Goal: Transaction & Acquisition: Download file/media

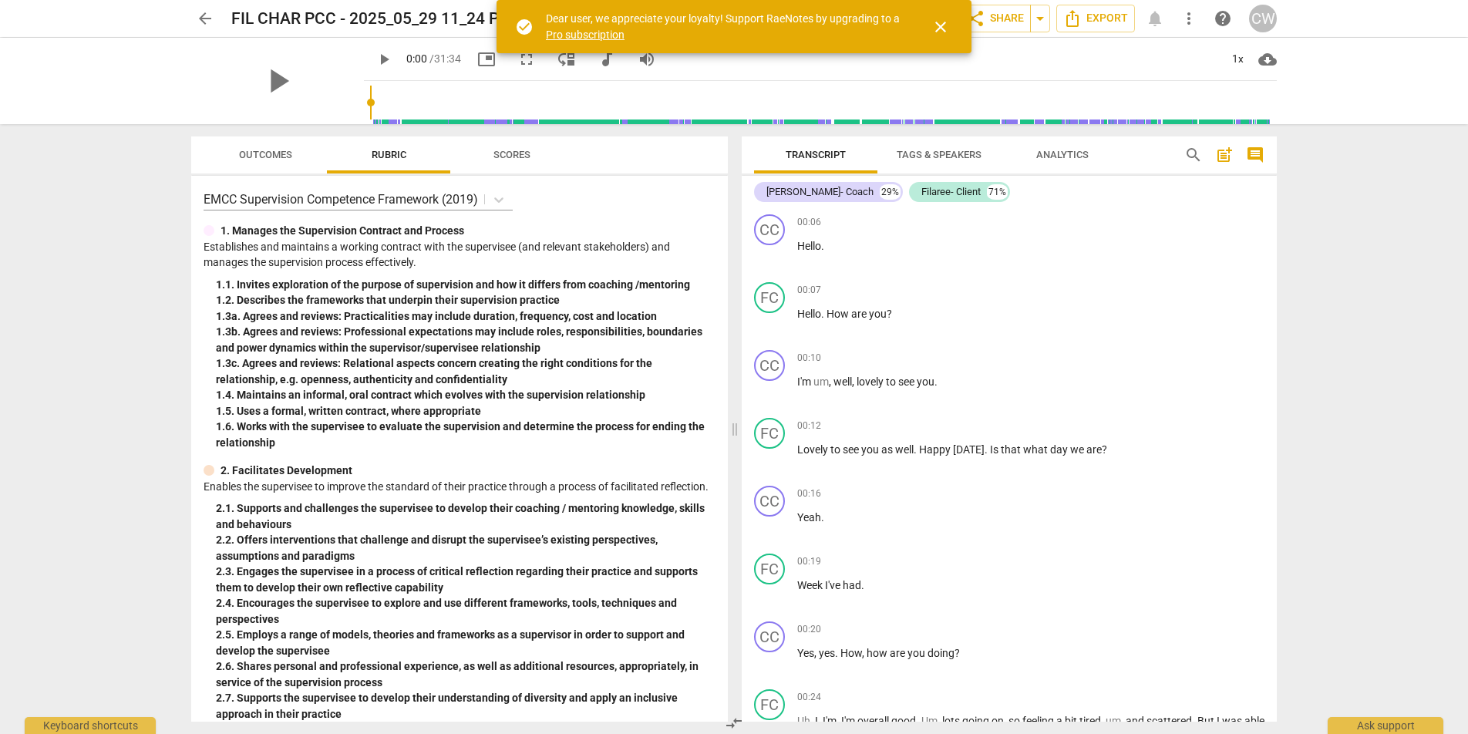
click at [936, 30] on span "close" at bounding box center [940, 27] width 19 height 19
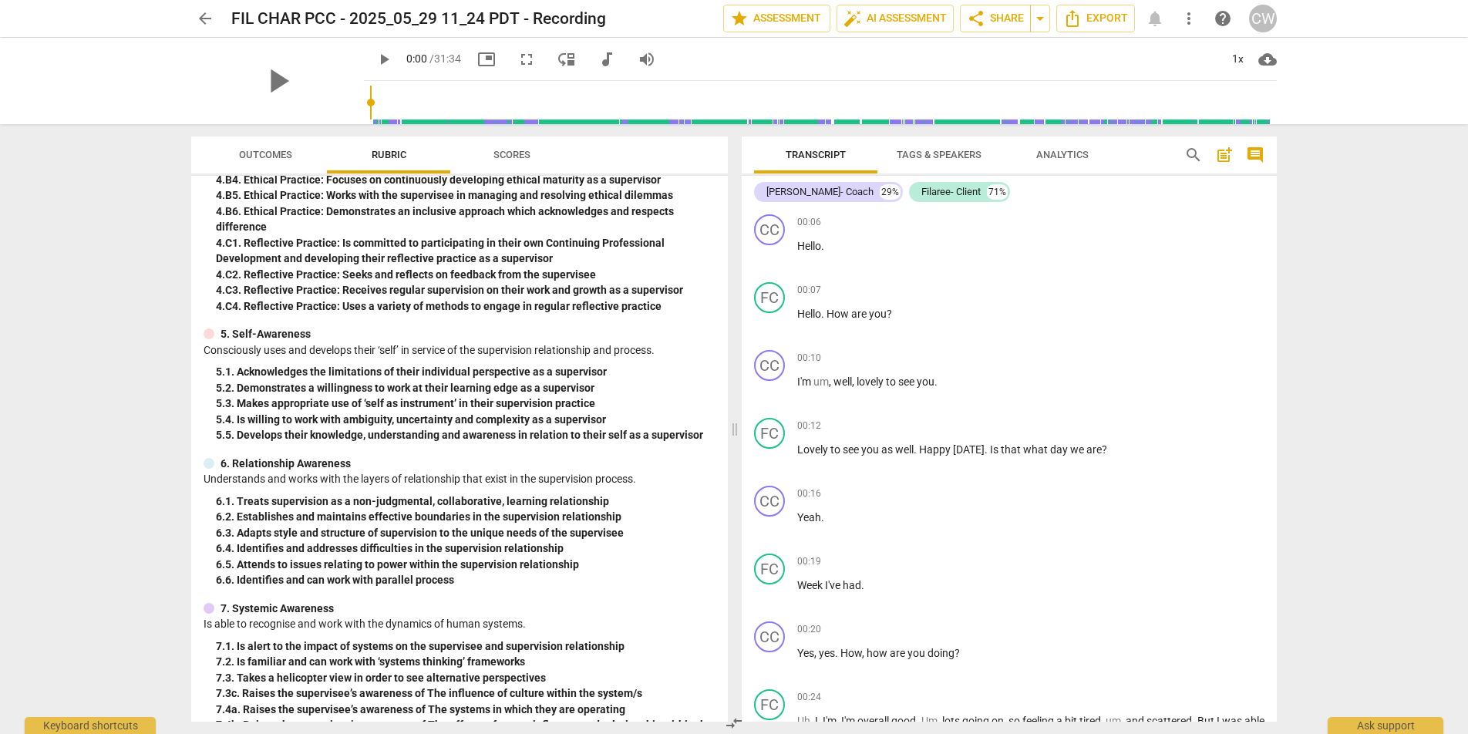
scroll to position [917, 0]
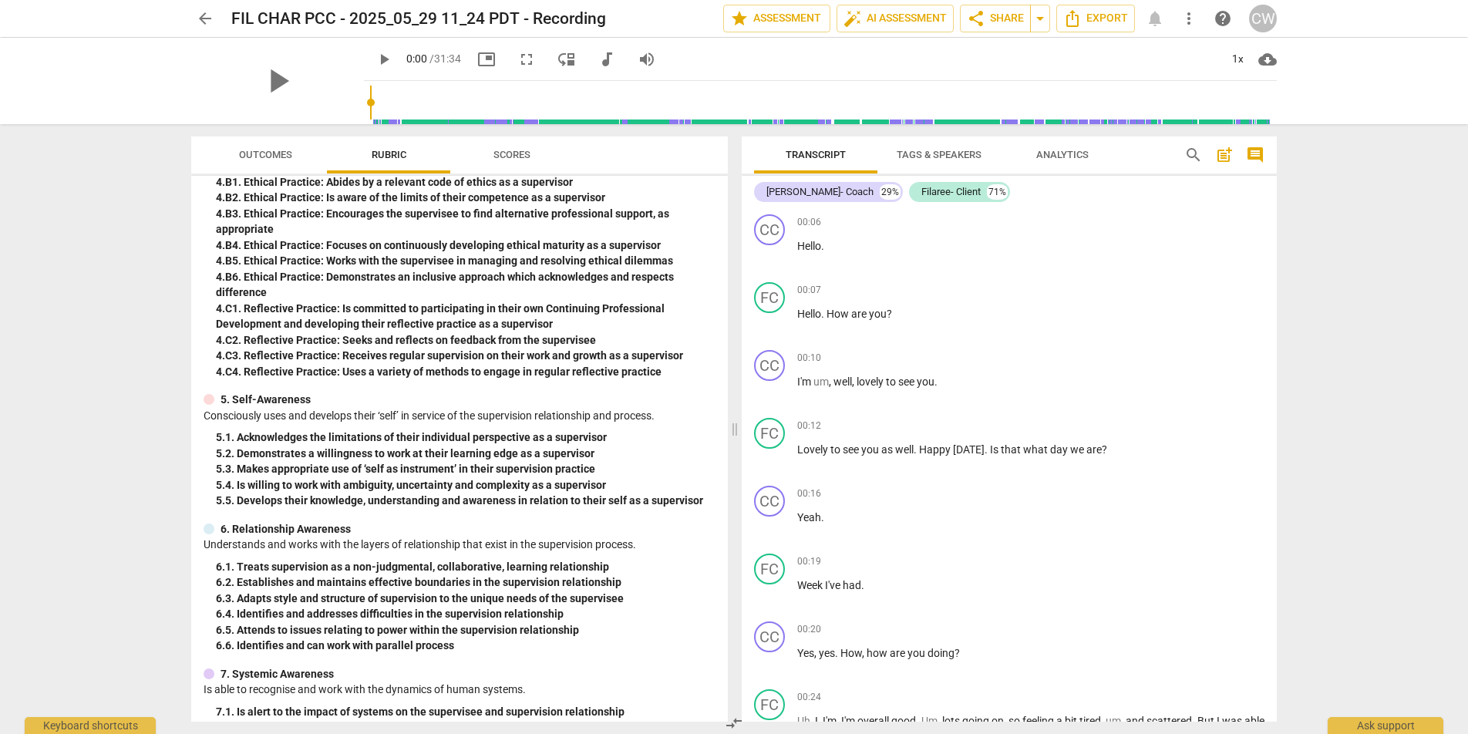
click at [202, 16] on span "arrow_back" at bounding box center [205, 18] width 19 height 19
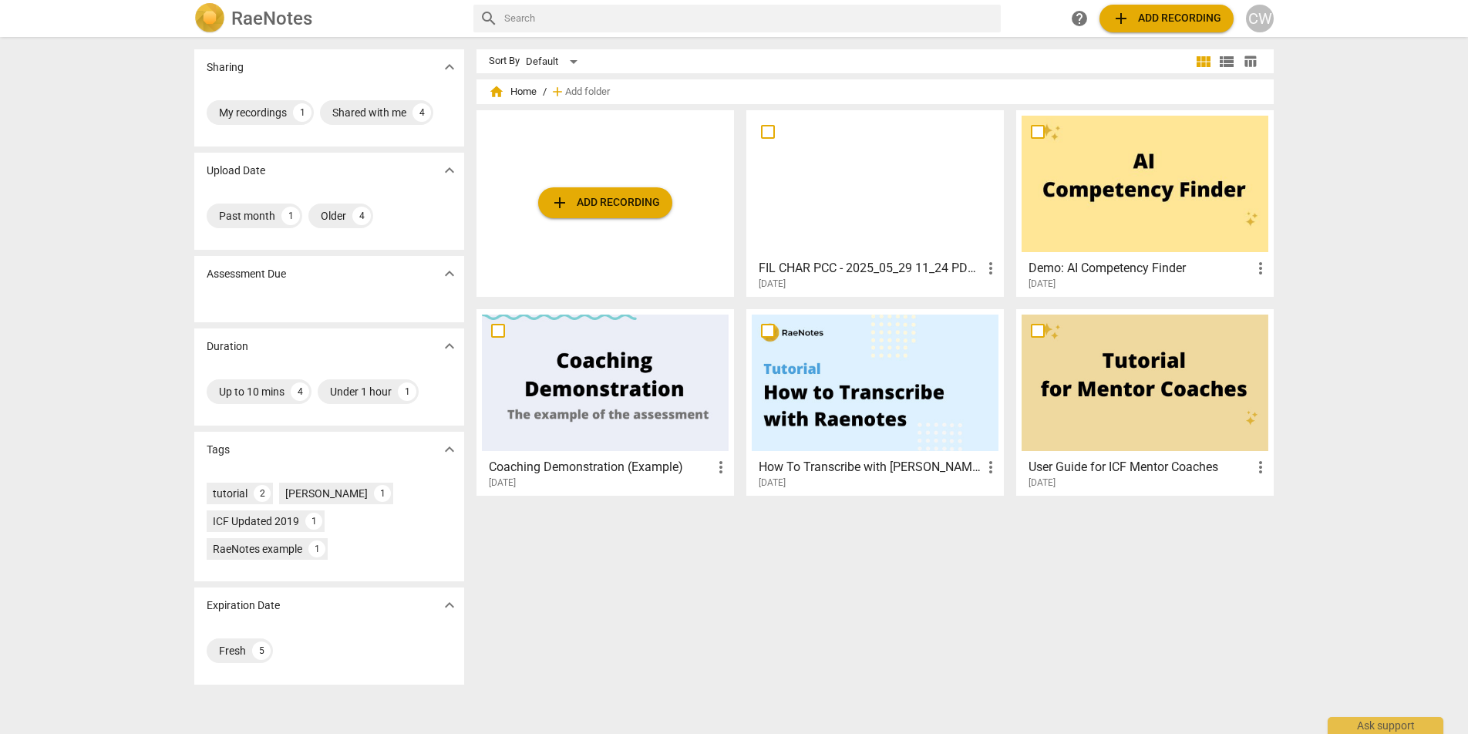
click at [590, 200] on span "add Add recording" at bounding box center [604, 202] width 109 height 19
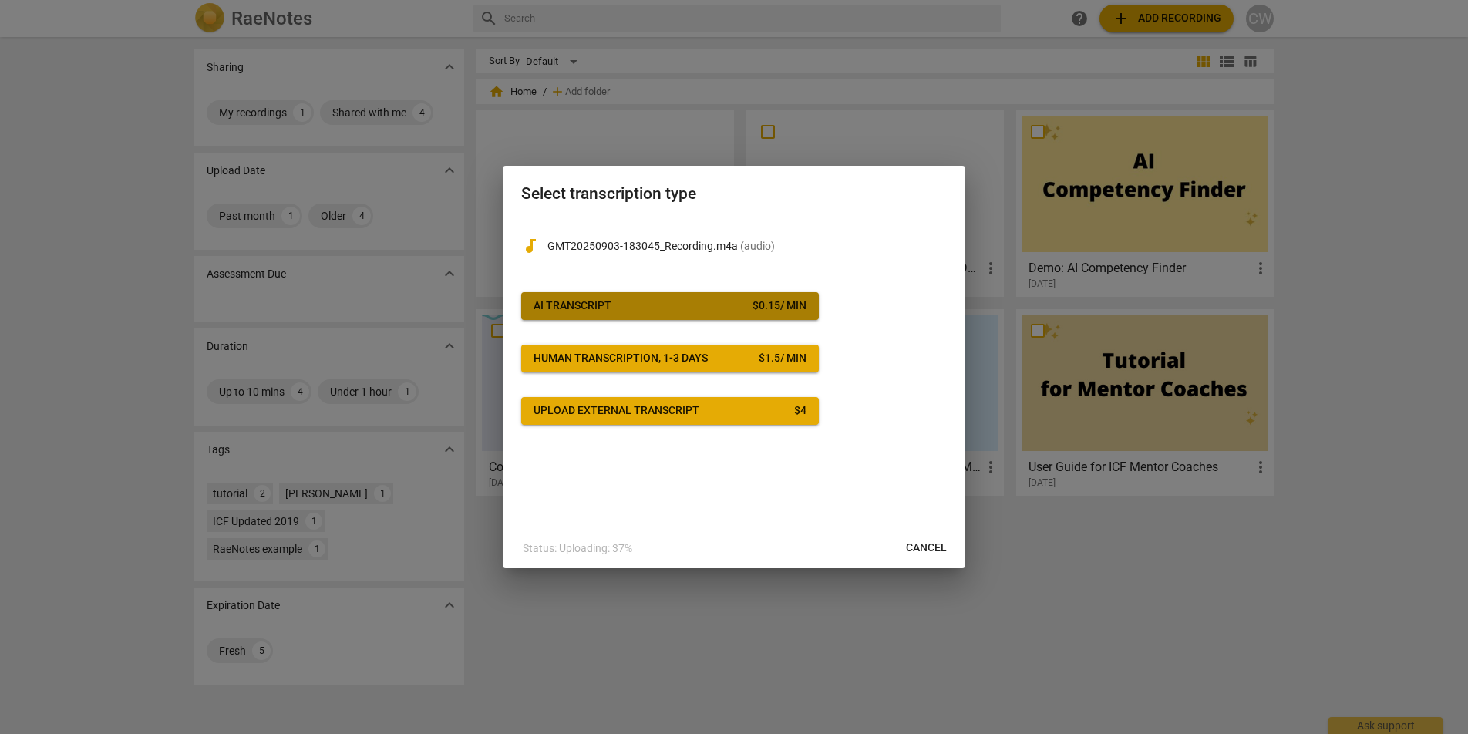
click at [704, 306] on span "AI Transcript $ 0.15 / min" at bounding box center [669, 305] width 273 height 15
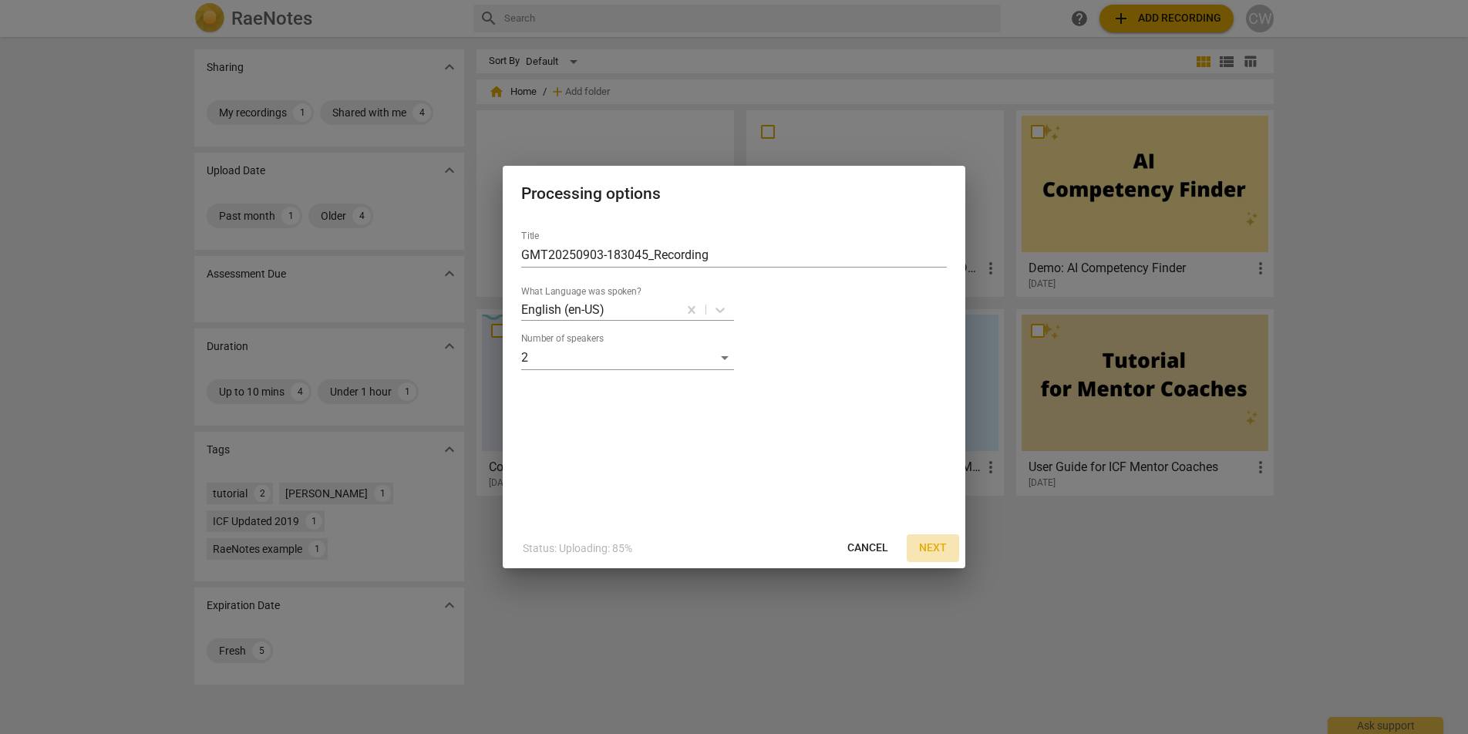
click at [934, 546] on span "Next" at bounding box center [933, 547] width 28 height 15
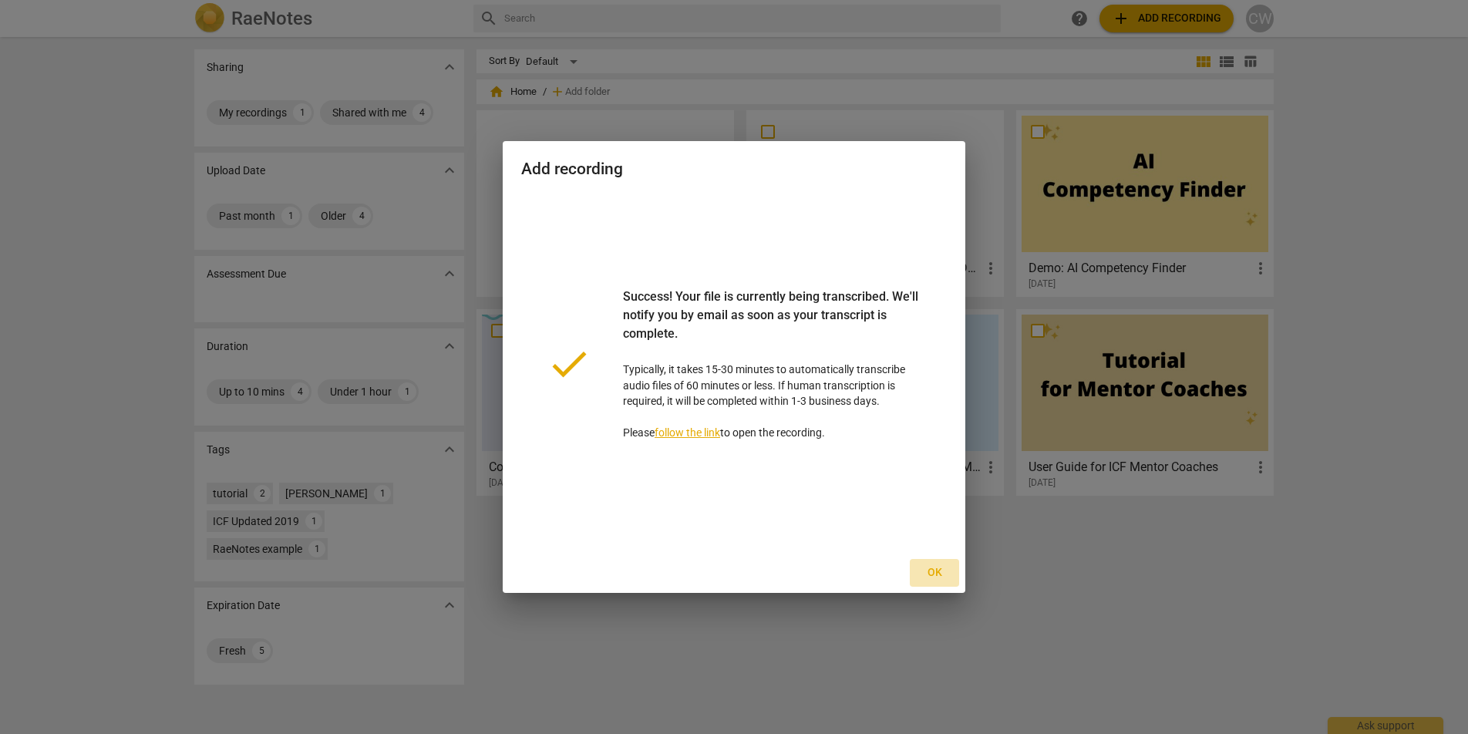
click at [932, 572] on span "Ok" at bounding box center [934, 572] width 25 height 15
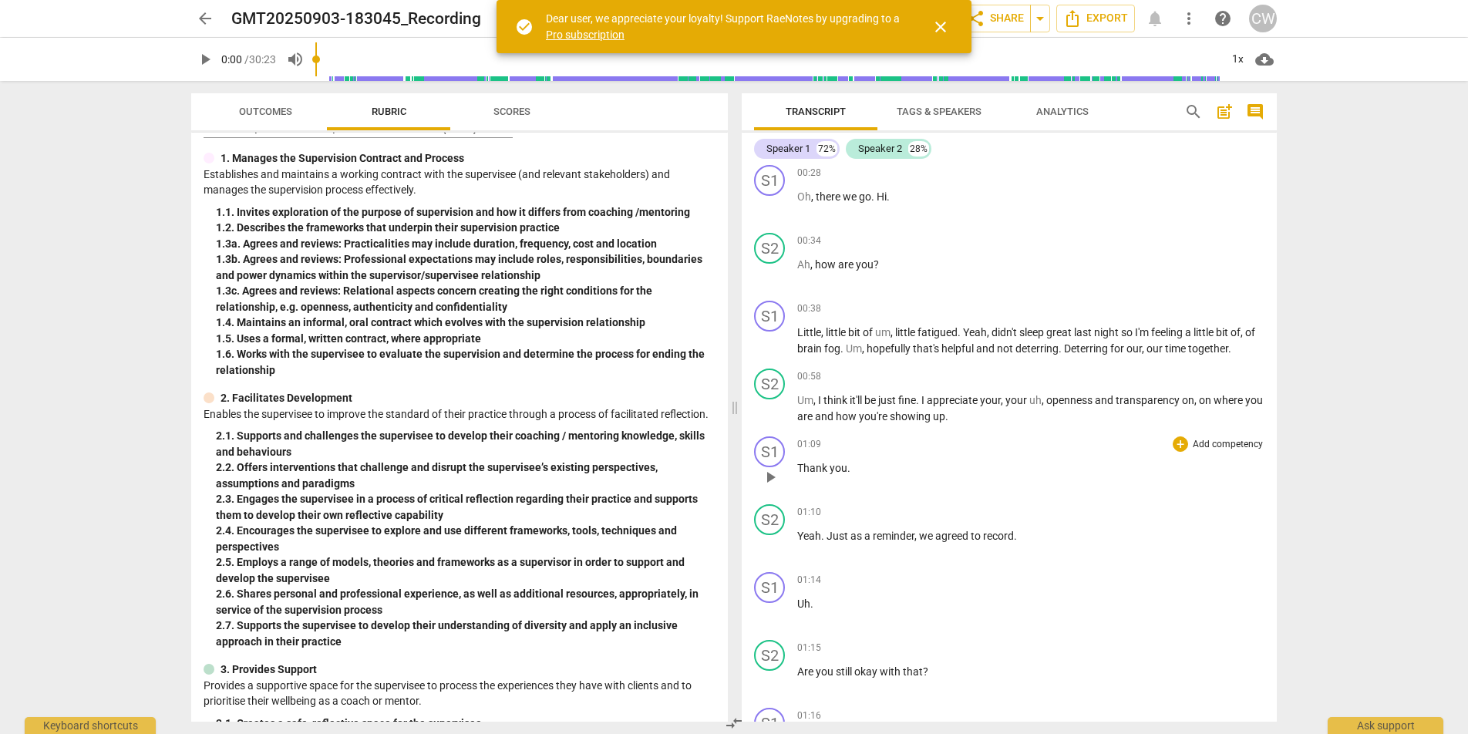
scroll to position [5, 0]
click at [940, 31] on span "close" at bounding box center [940, 27] width 19 height 19
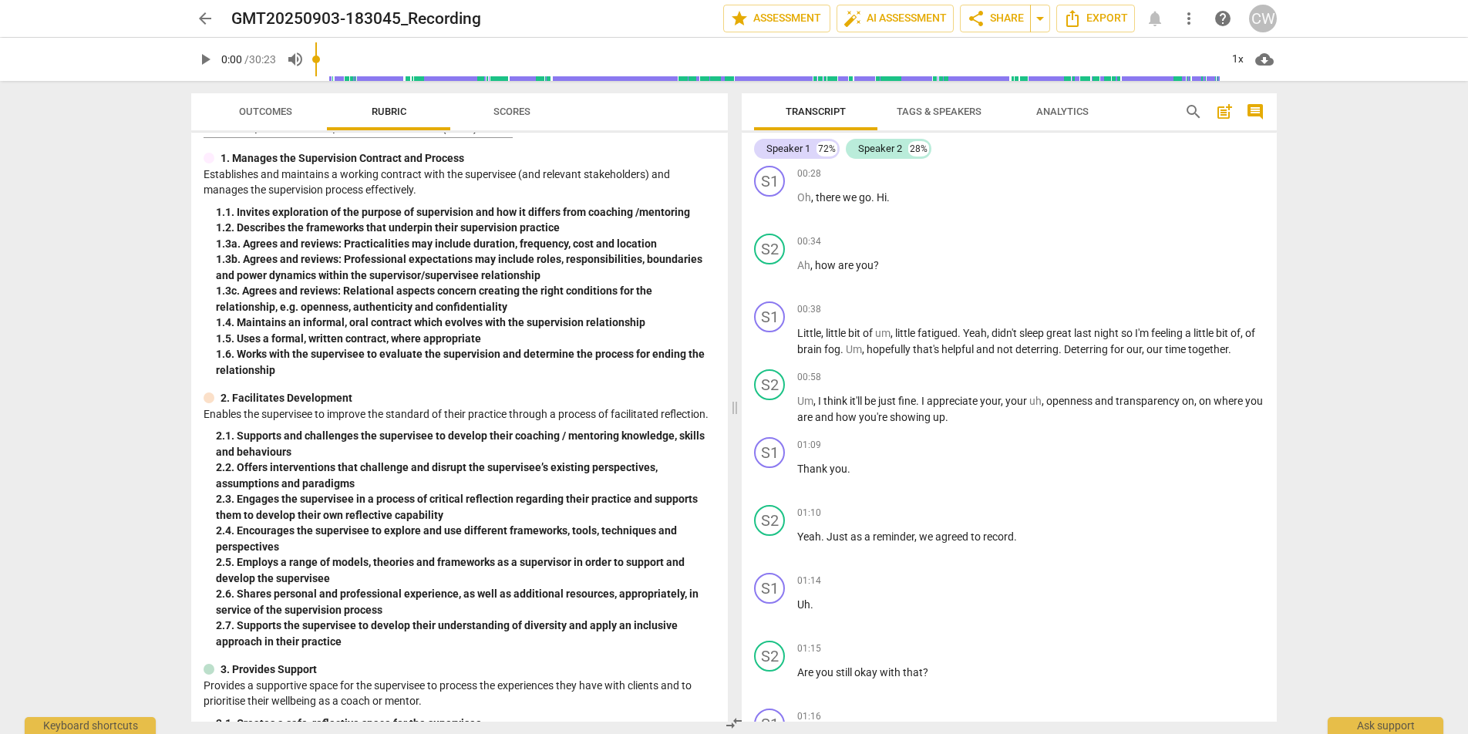
click at [826, 113] on span "Transcript" at bounding box center [815, 112] width 60 height 12
click at [950, 106] on span "Tags & Speakers" at bounding box center [939, 112] width 85 height 12
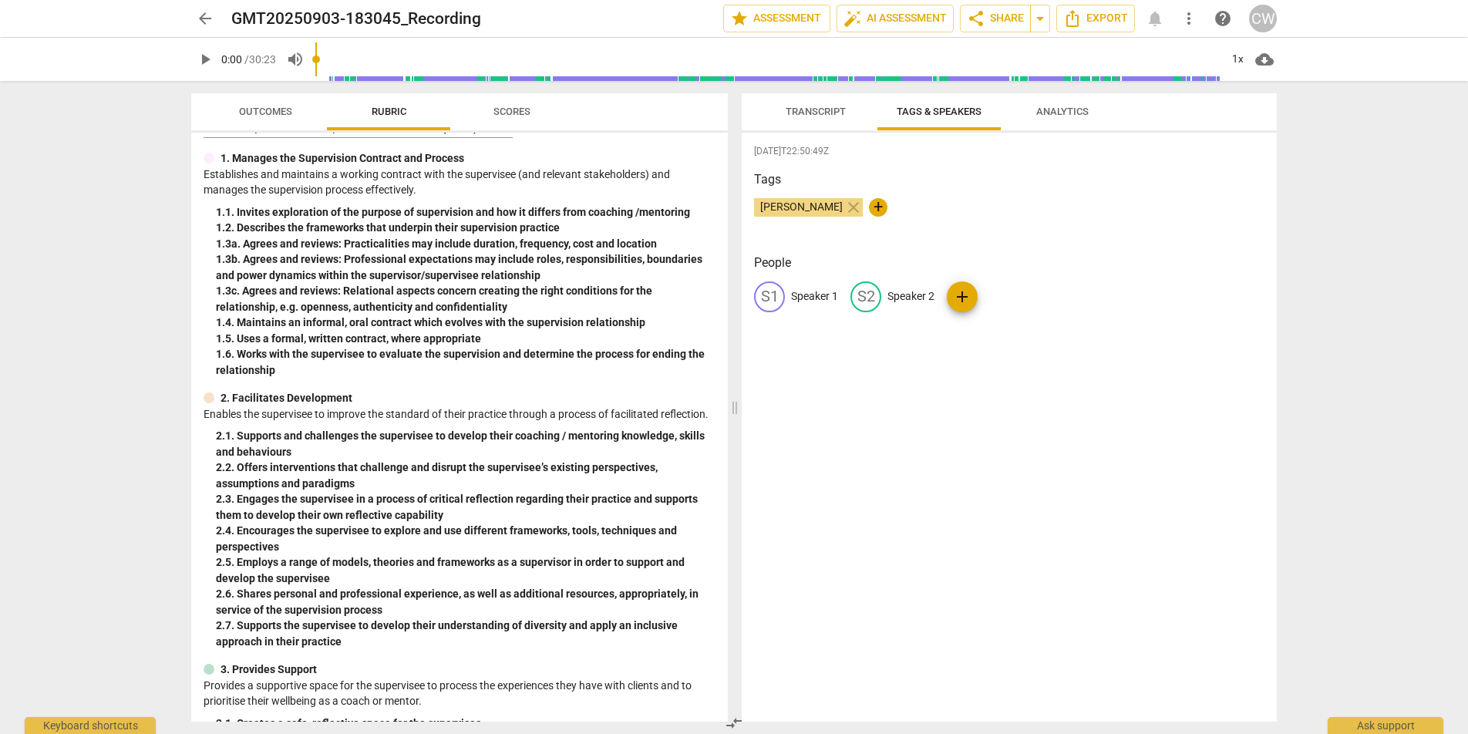
click at [818, 290] on p "Speaker 1" at bounding box center [814, 296] width 47 height 16
click at [818, 290] on input "Speaker 1" at bounding box center [852, 296] width 123 height 25
click at [819, 119] on span "Transcript" at bounding box center [815, 112] width 97 height 21
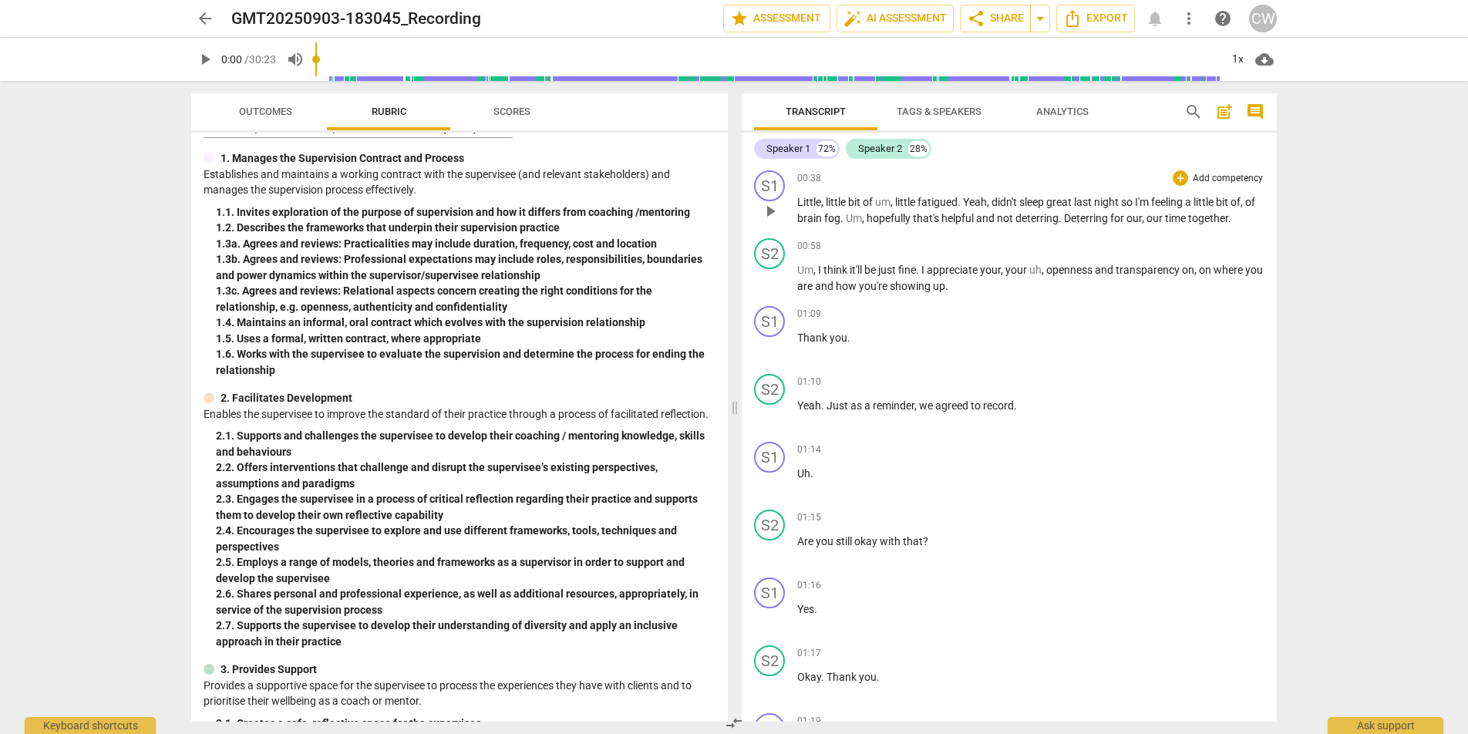
scroll to position [0, 0]
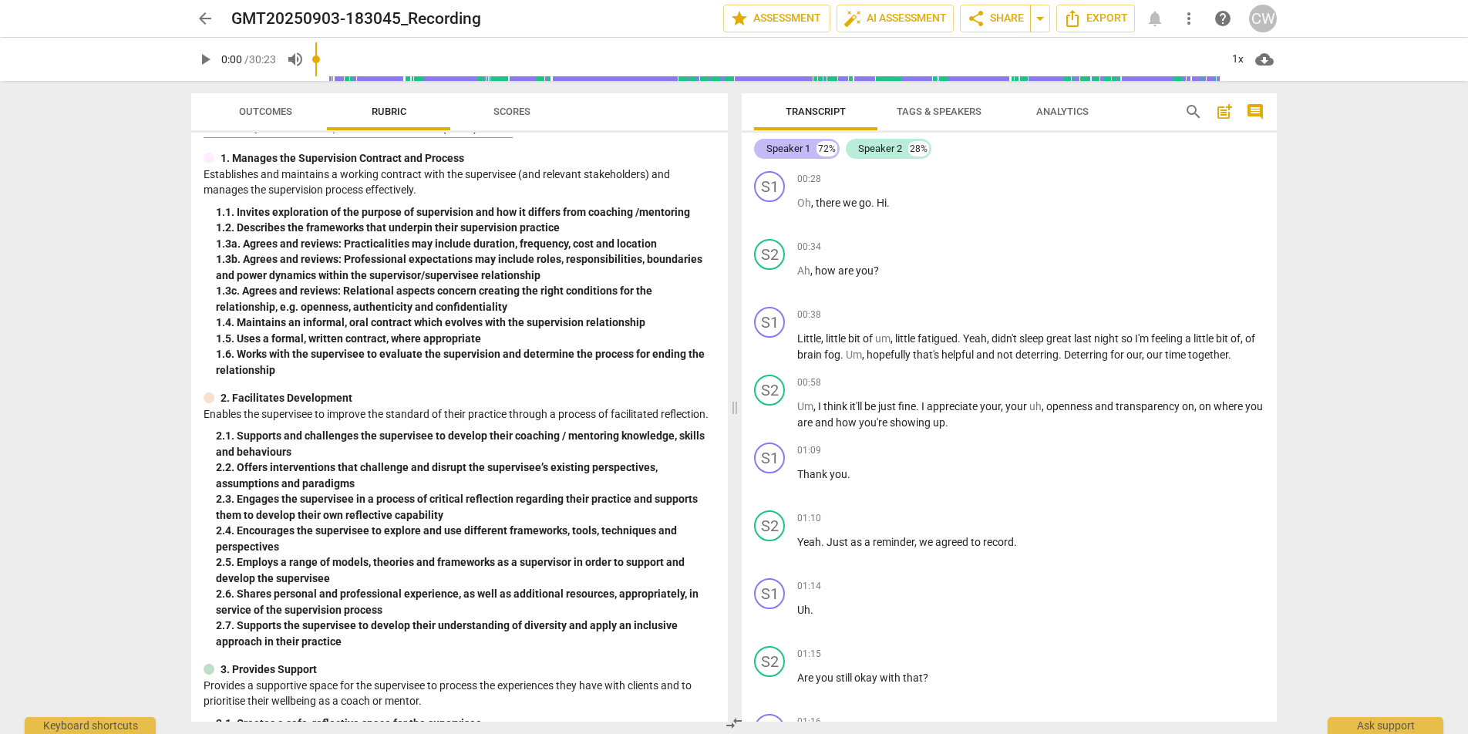
click at [796, 153] on div "Speaker 1" at bounding box center [788, 148] width 44 height 15
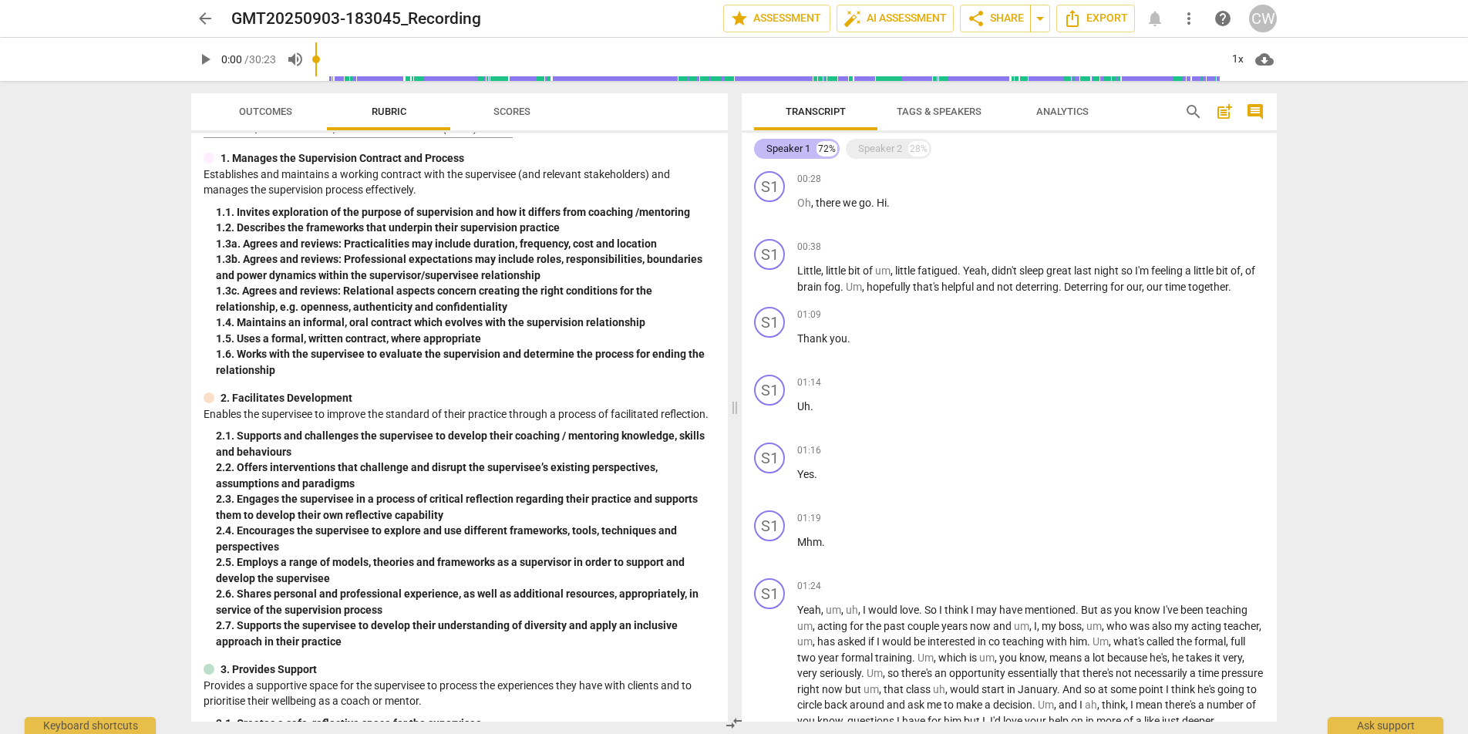
click at [796, 153] on div "Speaker 1" at bounding box center [788, 148] width 44 height 15
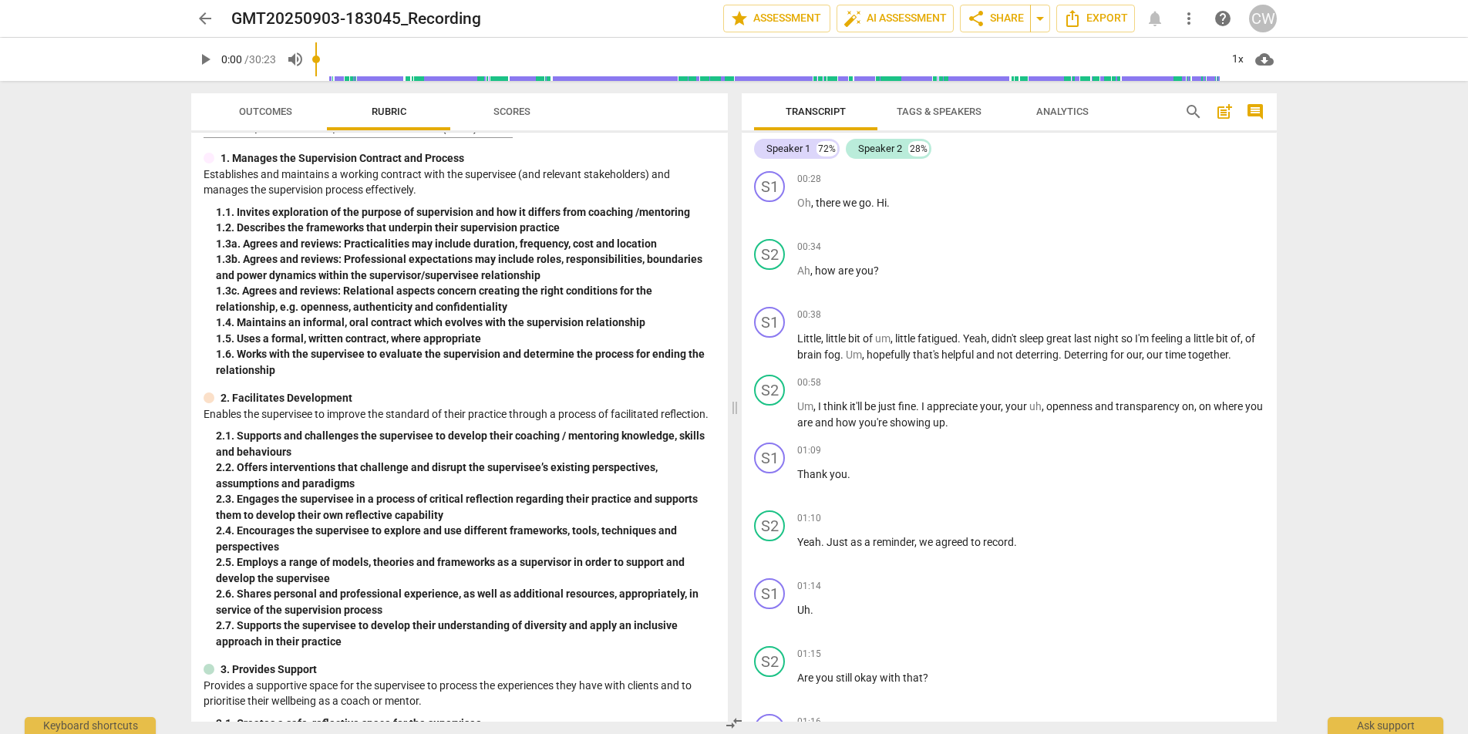
click at [967, 114] on span "Tags & Speakers" at bounding box center [939, 112] width 85 height 12
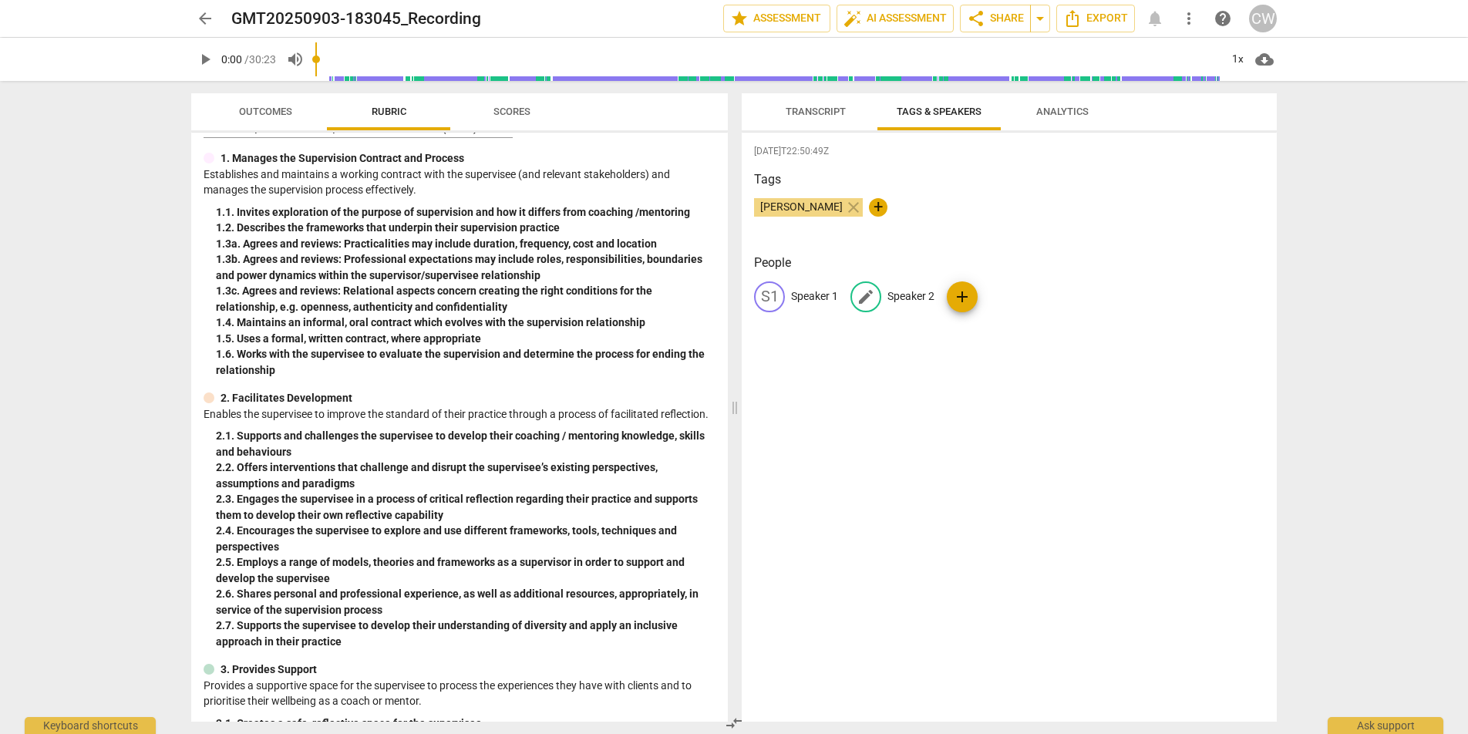
click at [856, 297] on span "edit" at bounding box center [865, 297] width 19 height 19
type input "[PERSON_NAME]"
click at [800, 296] on p "Speaker 1" at bounding box center [814, 296] width 47 height 16
type input "Filaree"
click at [829, 350] on div "[DATE]T22:50:49Z Tags [PERSON_NAME] close + People edit Filaree delete CH [PERS…" at bounding box center [1009, 427] width 535 height 589
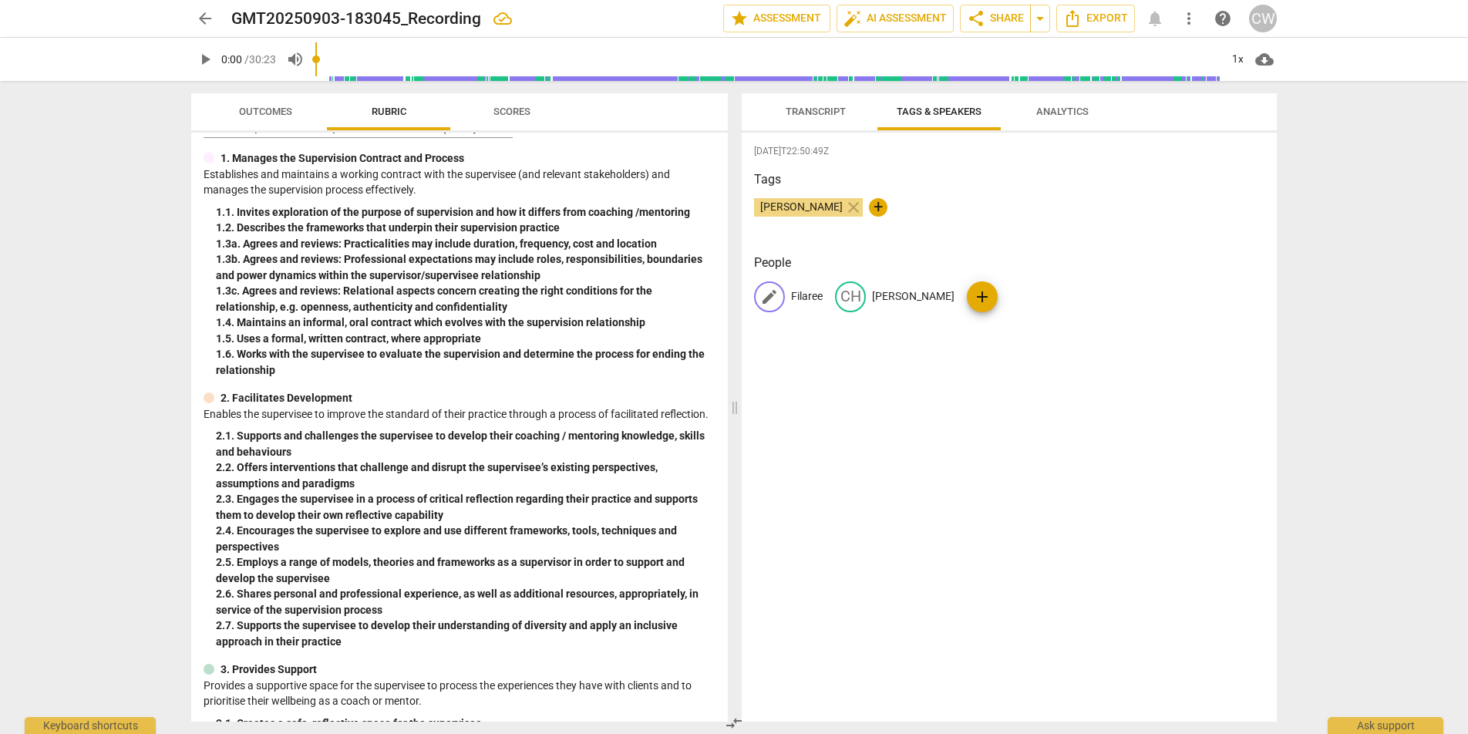
click at [778, 298] on span "edit" at bounding box center [769, 297] width 19 height 19
click at [839, 294] on input "Filaree" at bounding box center [852, 296] width 123 height 25
type input "Filaree R"
click at [991, 297] on p "[PERSON_NAME]" at bounding box center [1028, 296] width 82 height 16
click at [1047, 301] on span "add" at bounding box center [1056, 297] width 19 height 19
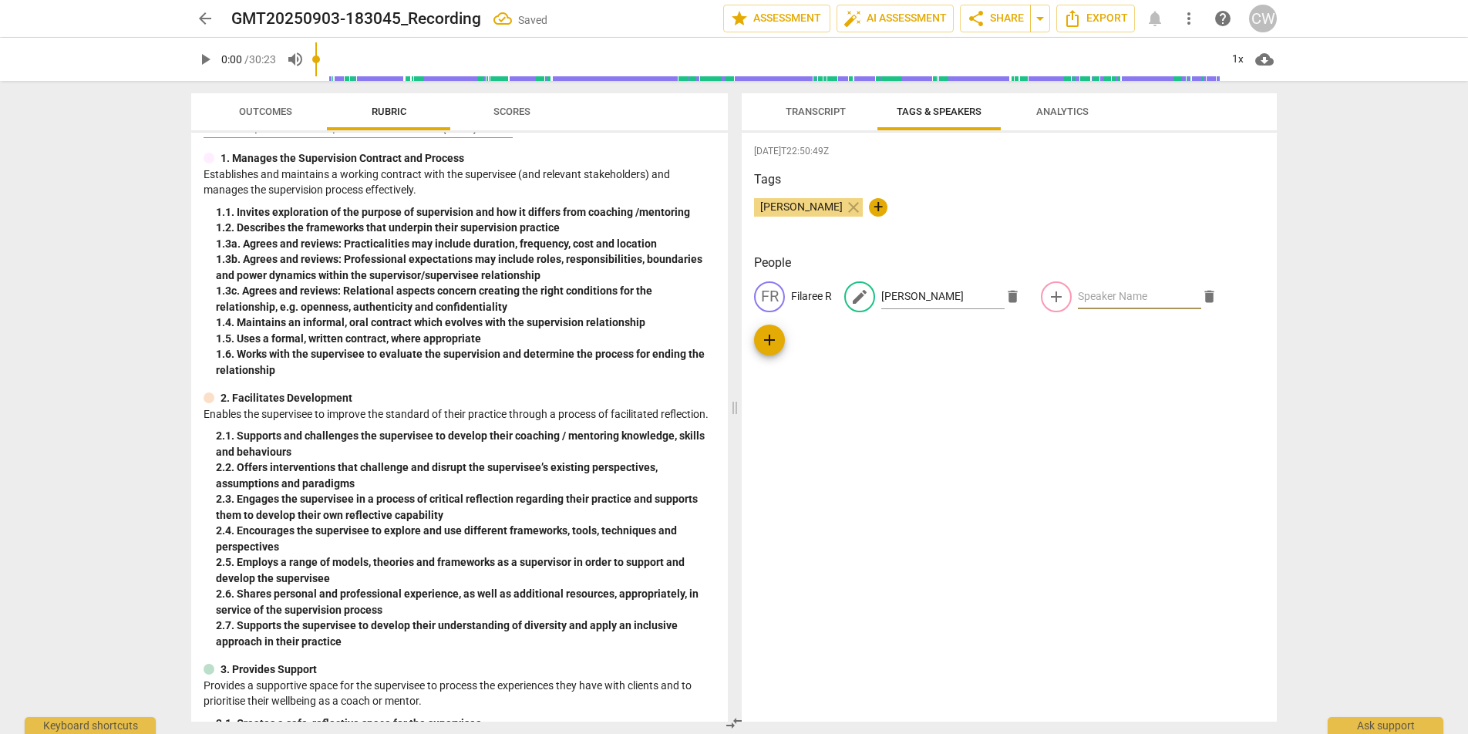
click at [1201, 296] on span "delete" at bounding box center [1209, 296] width 16 height 16
click at [901, 297] on p "[PERSON_NAME]" at bounding box center [922, 296] width 82 height 16
click at [927, 294] on input "[PERSON_NAME]" at bounding box center [942, 296] width 123 height 25
type input "[PERSON_NAME]"
click at [845, 114] on span "Transcript" at bounding box center [815, 112] width 60 height 12
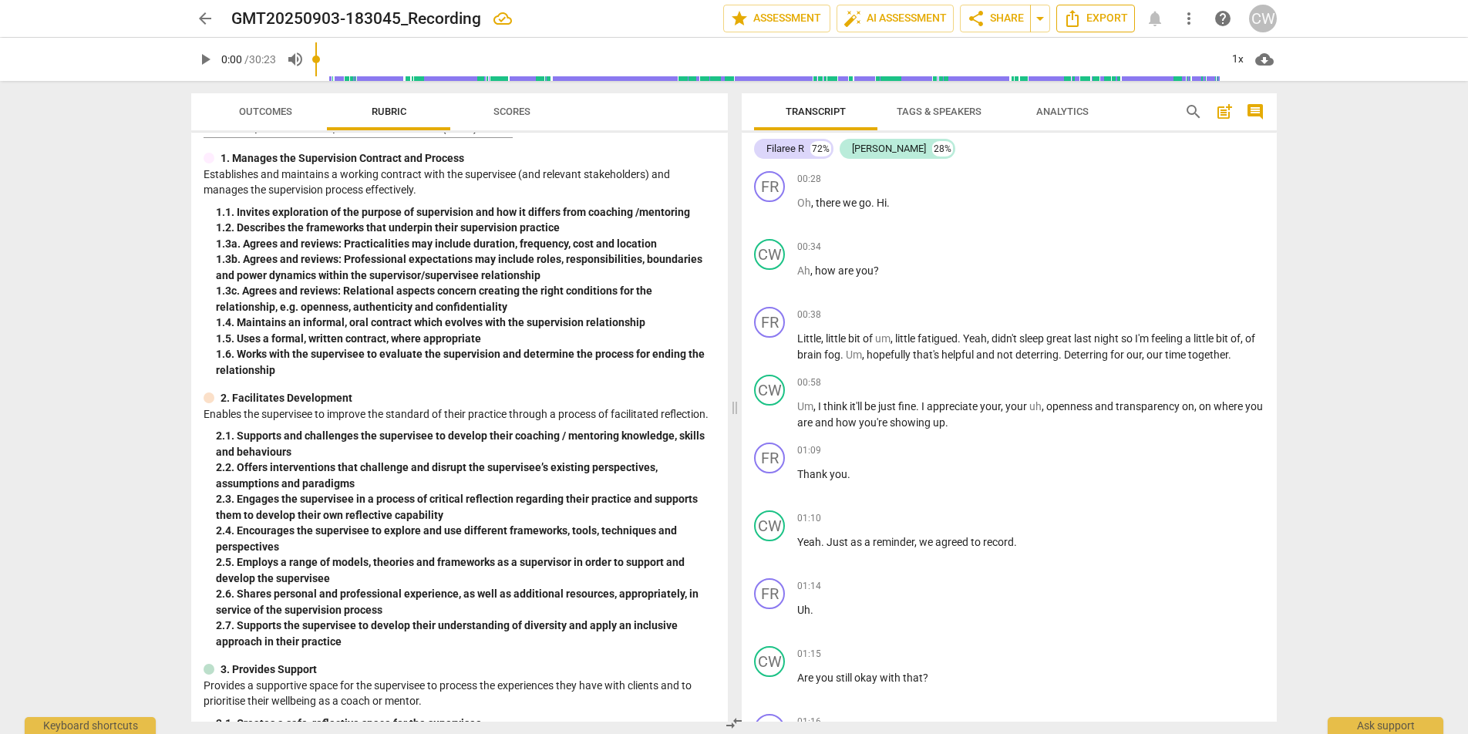
click at [1113, 18] on span "Export" at bounding box center [1095, 18] width 65 height 19
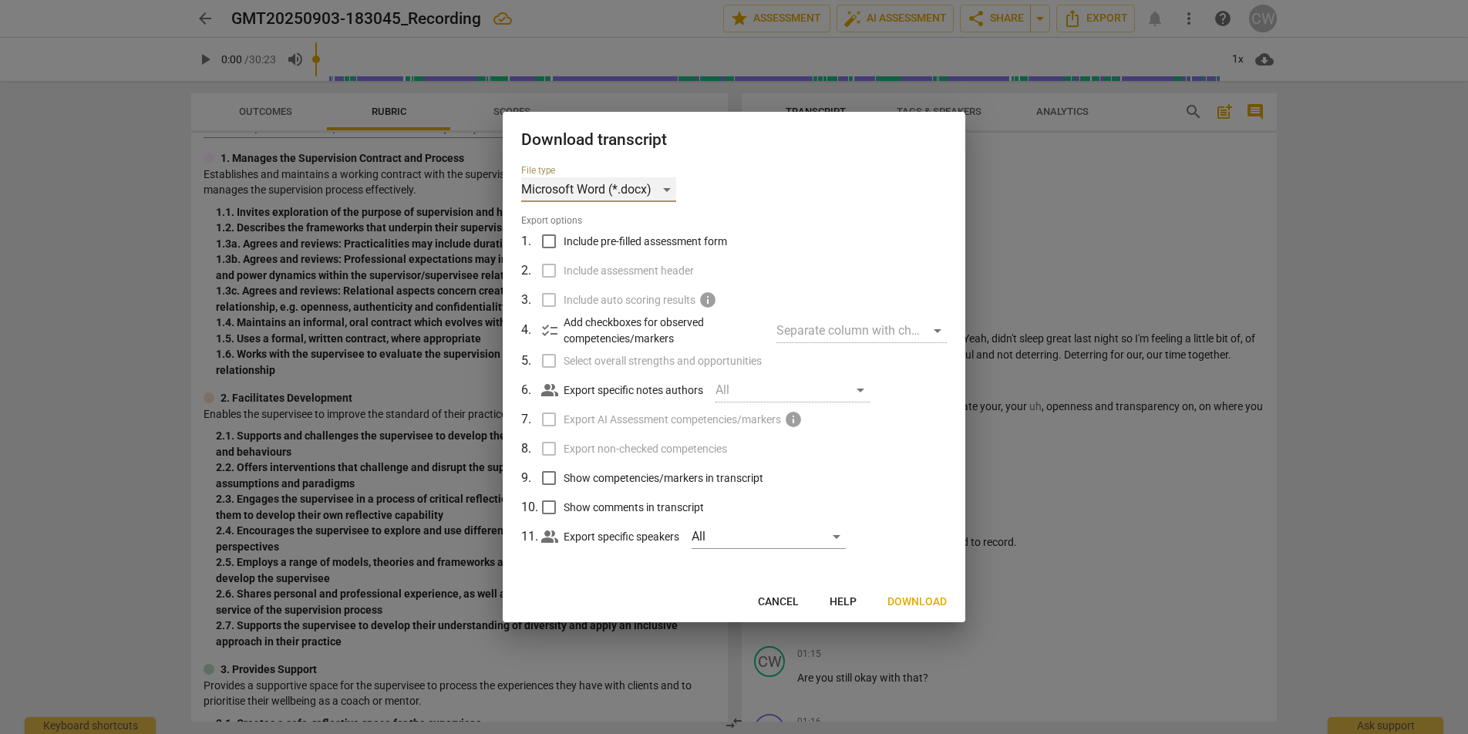
click at [652, 188] on div "Microsoft Word (*.docx)" at bounding box center [598, 189] width 155 height 25
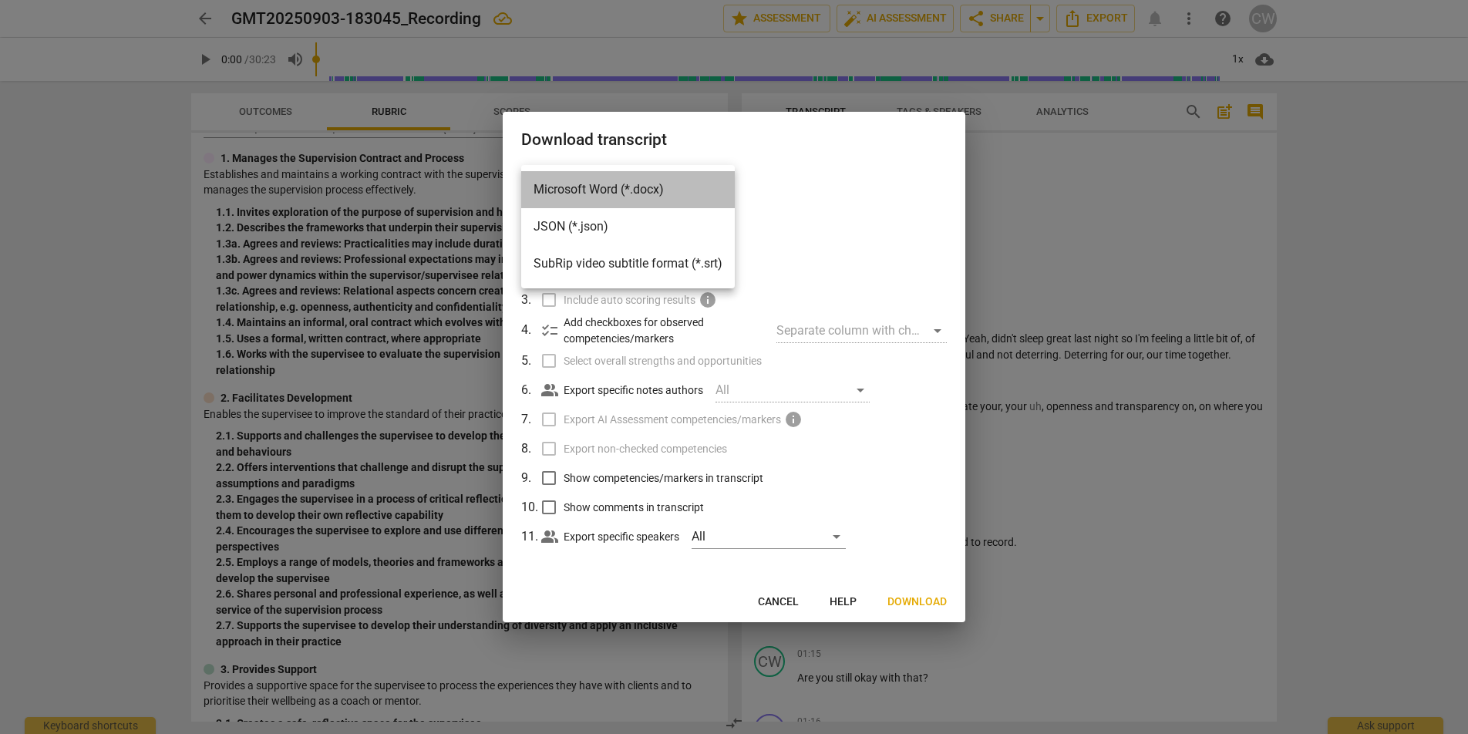
click at [652, 189] on li "Microsoft Word (*.docx)" at bounding box center [628, 189] width 214 height 37
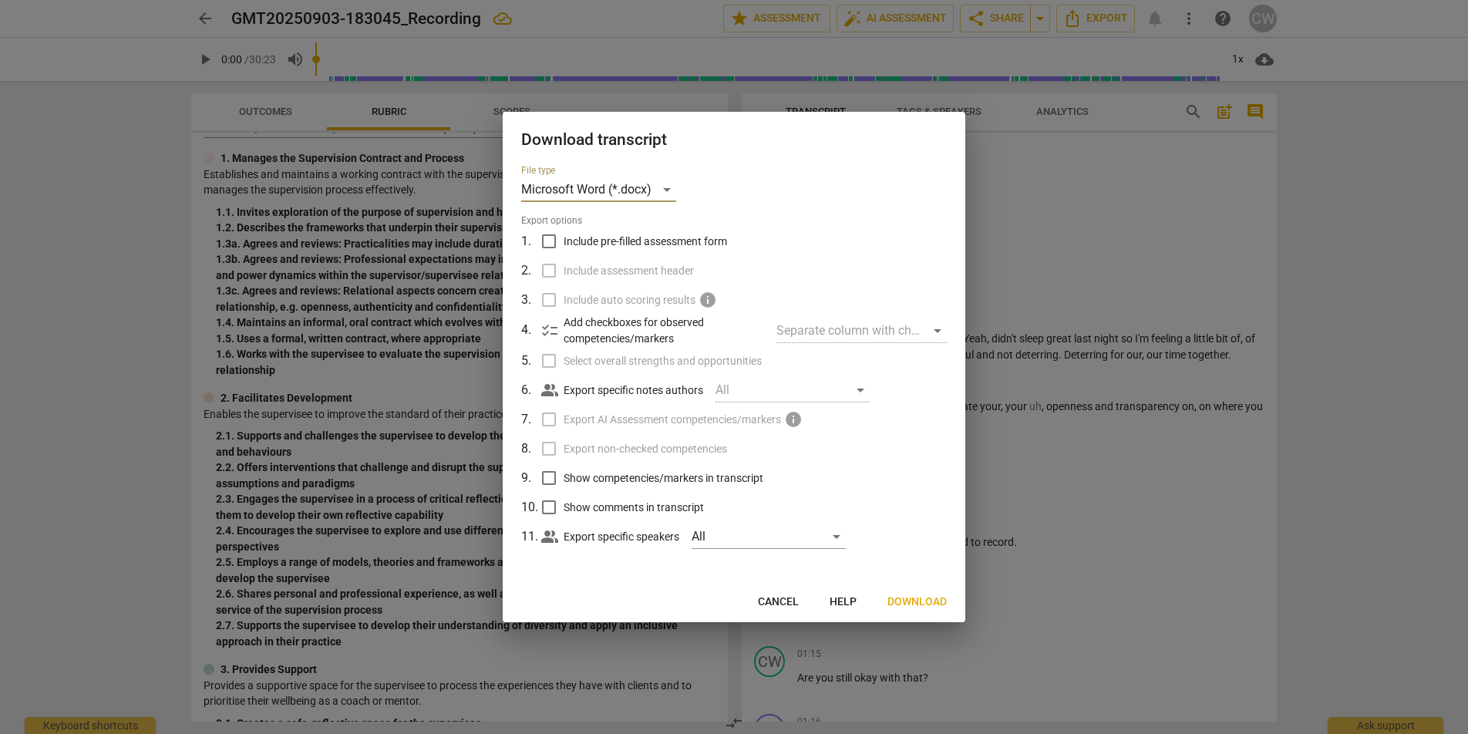
click at [880, 330] on div "Separate column with check marks" at bounding box center [861, 330] width 170 height 25
click at [934, 334] on div "Separate column with check marks" at bounding box center [861, 330] width 170 height 25
click at [556, 244] on input "Include pre-filled assessment form" at bounding box center [548, 241] width 29 height 29
checkbox input "true"
click at [540, 282] on input "Include assessment header" at bounding box center [548, 270] width 29 height 29
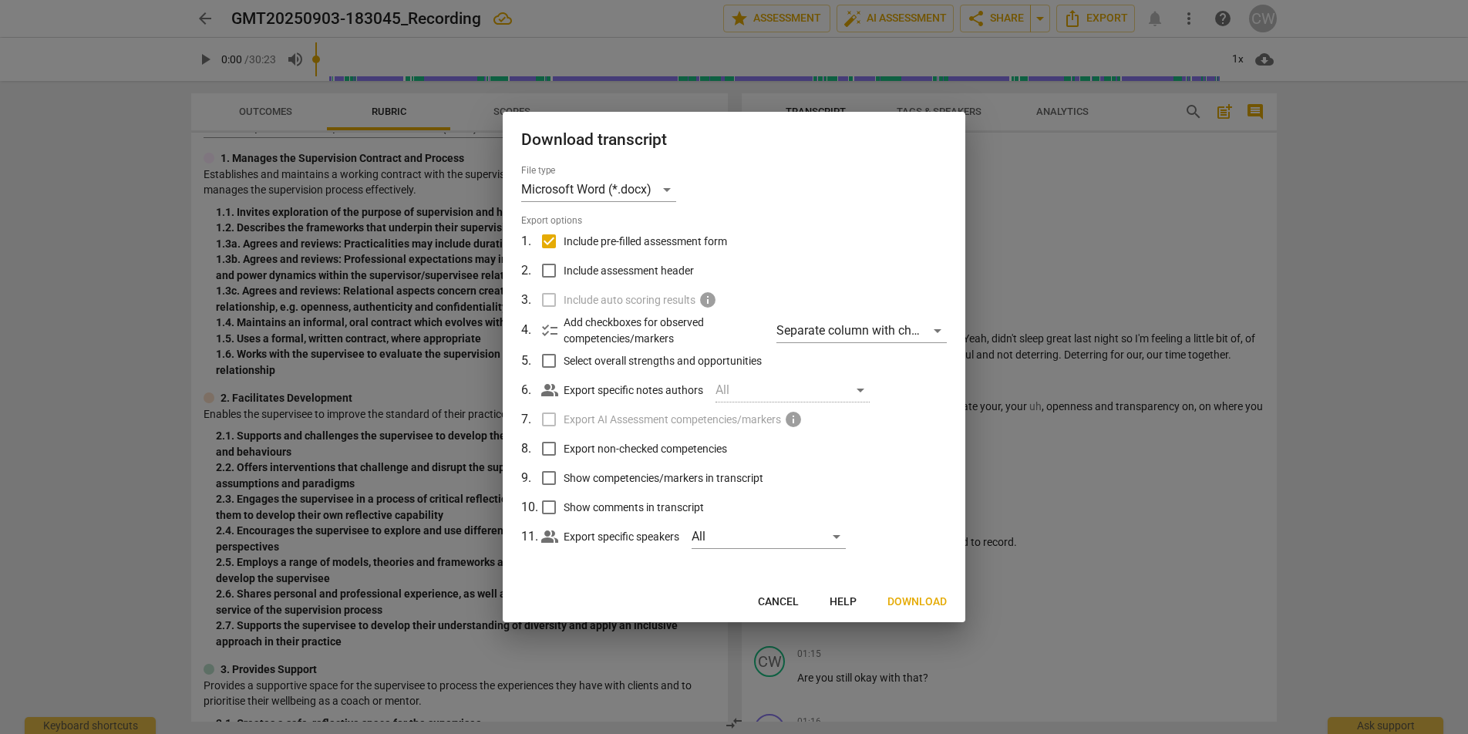
checkbox input "true"
click at [550, 304] on label "Include auto scoring results info" at bounding box center [732, 299] width 404 height 29
click at [547, 361] on input "Select overall strengths and opportunities" at bounding box center [548, 360] width 29 height 29
checkbox input "true"
click at [555, 452] on input "Export non-checked competencies" at bounding box center [548, 448] width 29 height 29
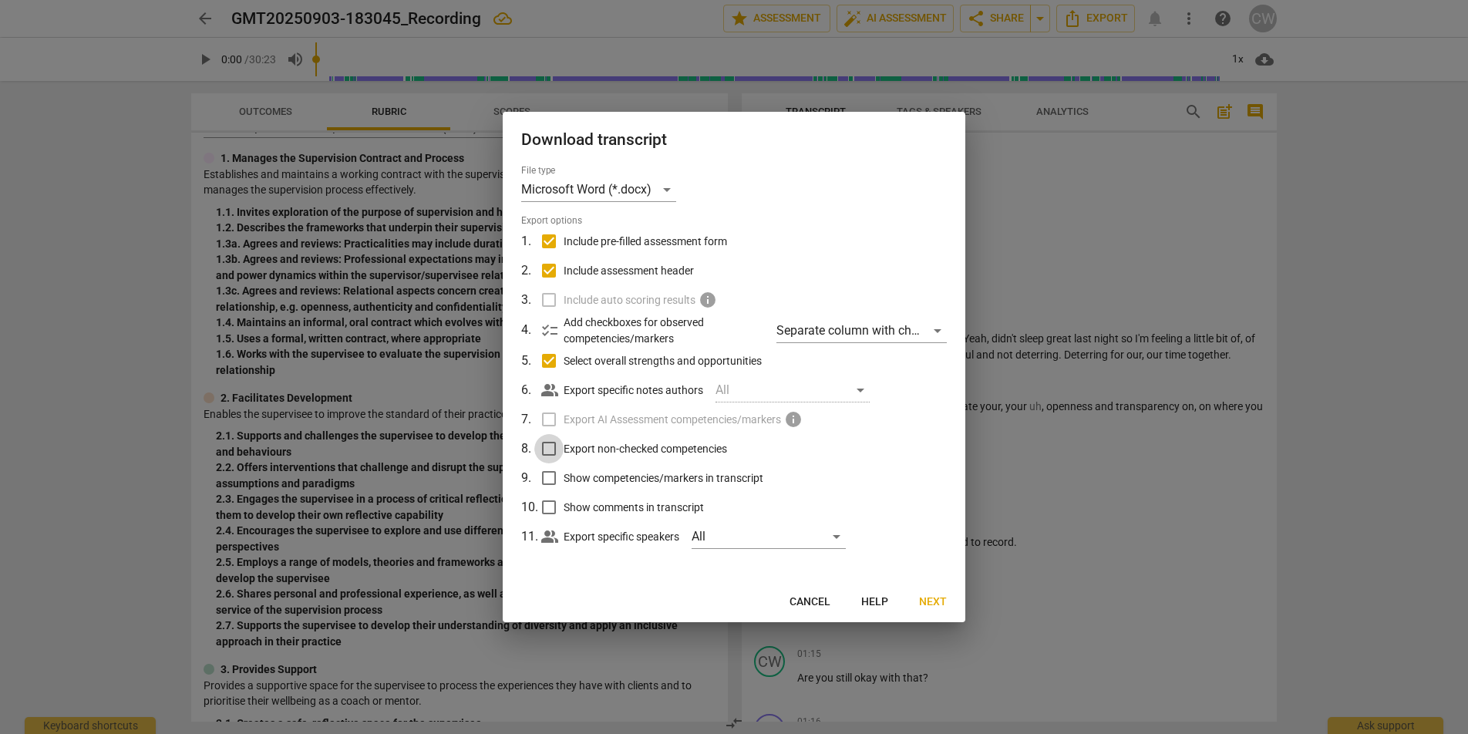
checkbox input "true"
click at [553, 470] on input "Show competencies/markers in transcript" at bounding box center [548, 477] width 29 height 29
checkbox input "true"
click at [543, 514] on input "Show comments in transcript" at bounding box center [548, 507] width 29 height 29
checkbox input "true"
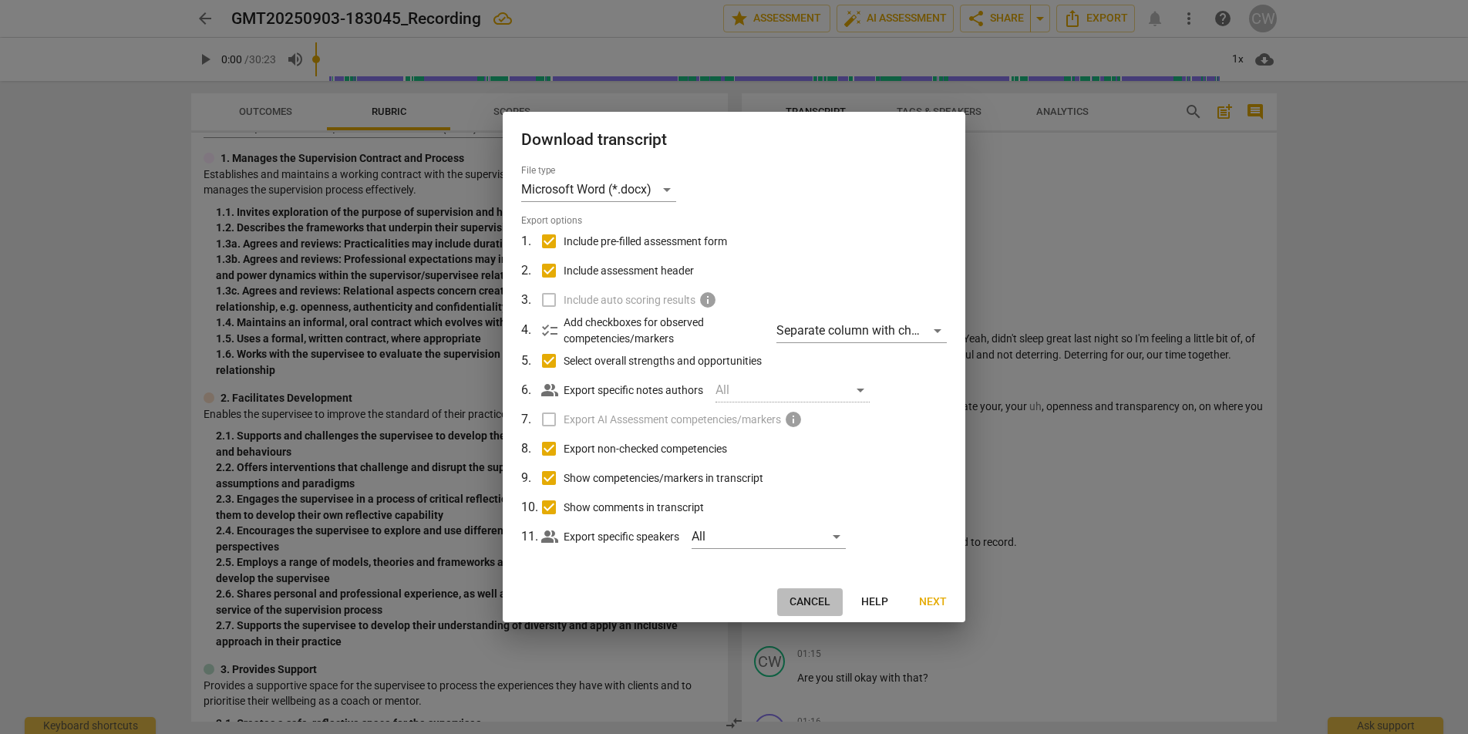
click at [821, 606] on span "Cancel" at bounding box center [809, 601] width 41 height 15
checkbox input "false"
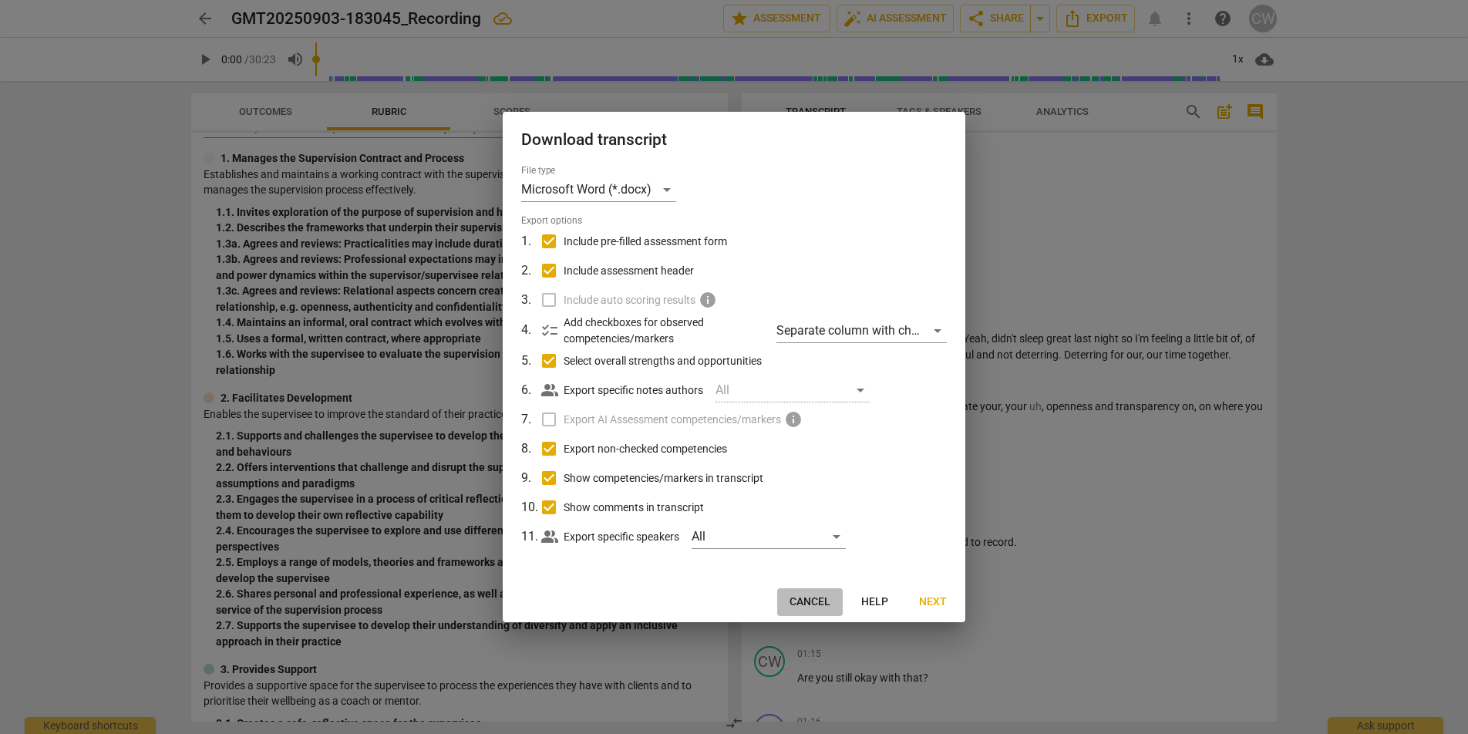
checkbox input "false"
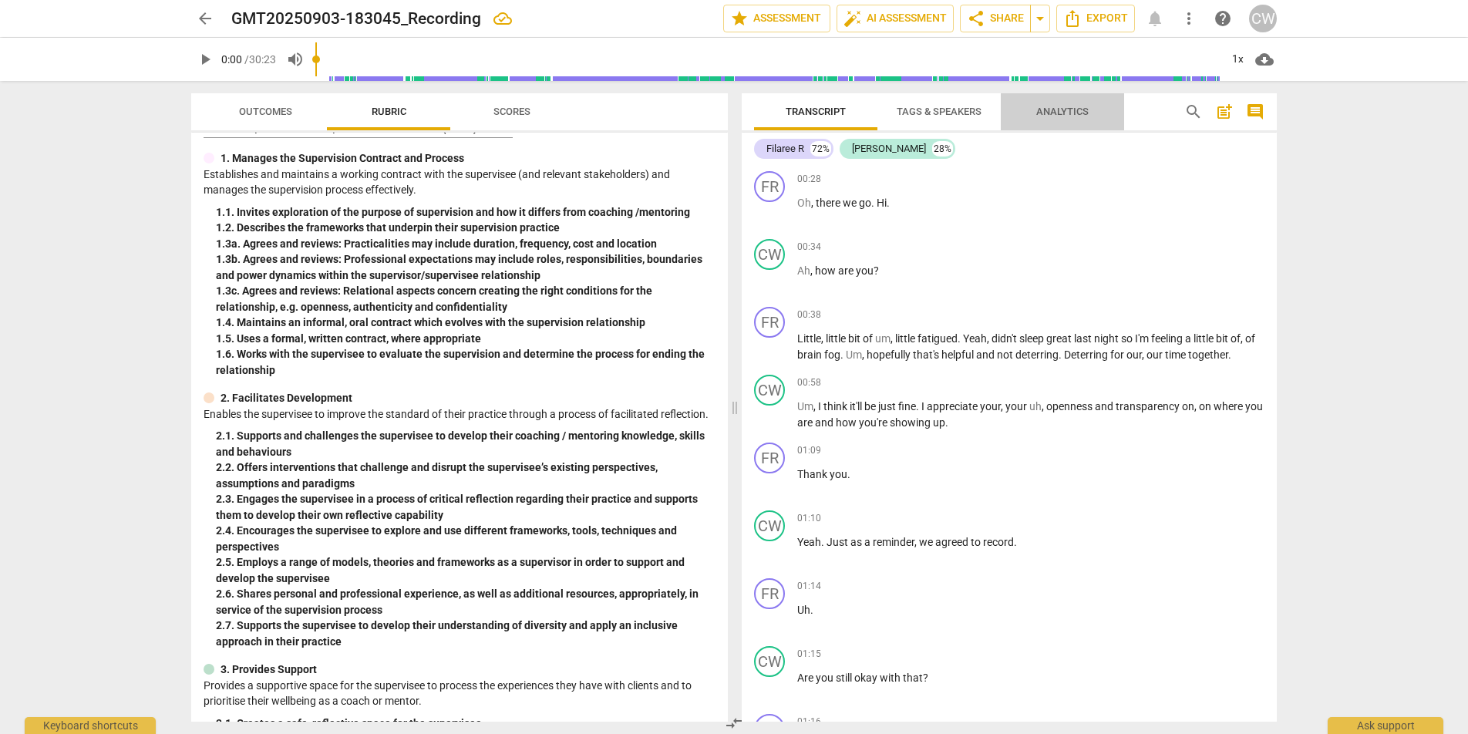
click at [1068, 122] on span "Analytics" at bounding box center [1062, 112] width 89 height 21
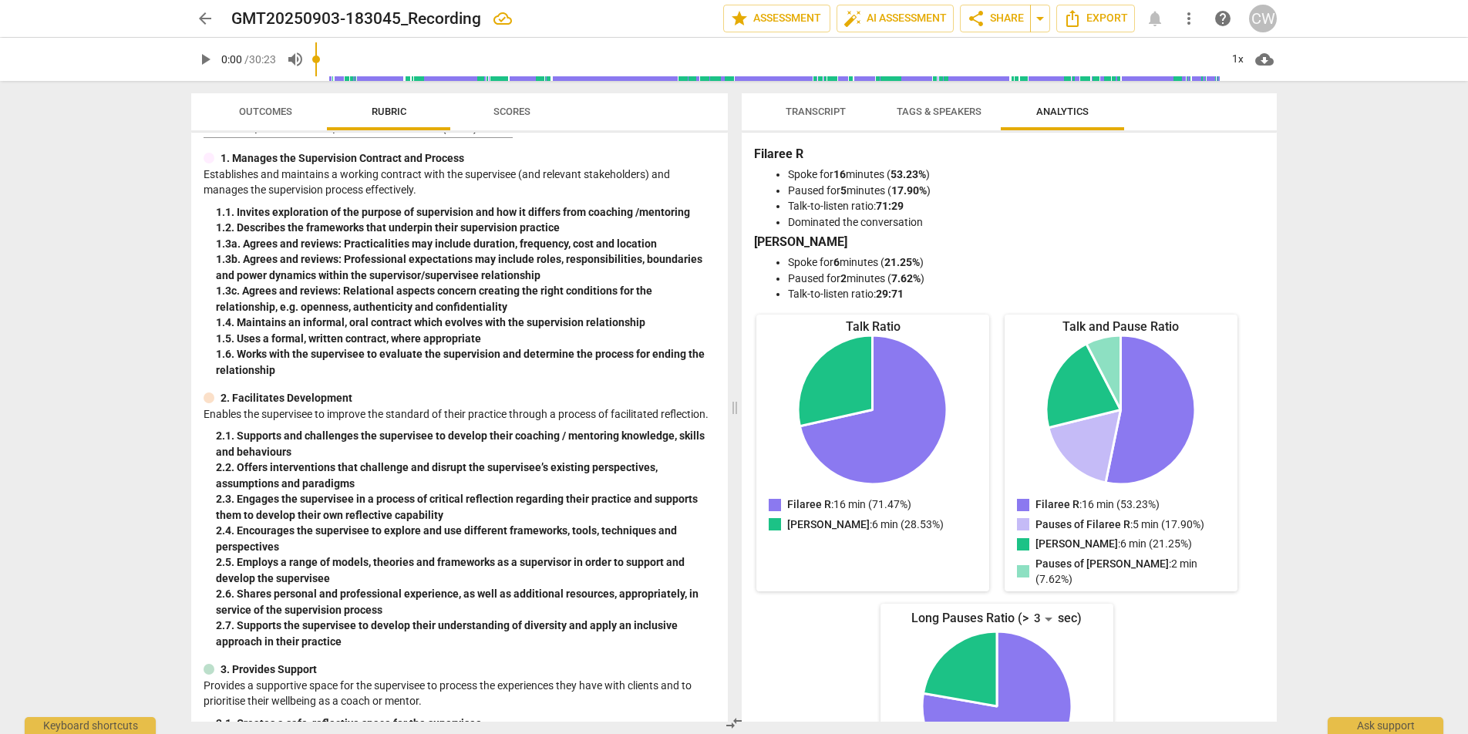
click at [836, 109] on span "Transcript" at bounding box center [815, 112] width 60 height 12
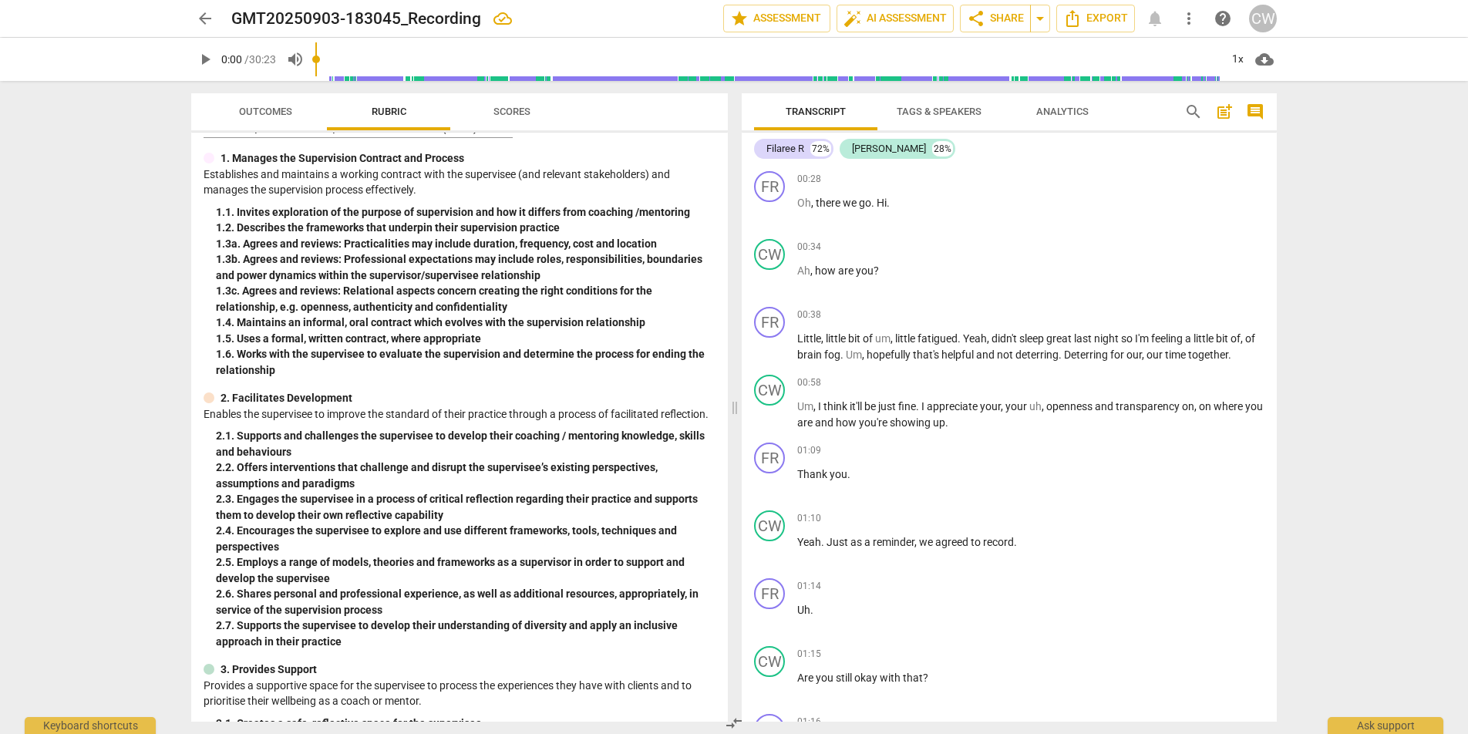
click at [829, 111] on span "Transcript" at bounding box center [815, 112] width 60 height 12
click at [1257, 112] on span "comment" at bounding box center [1255, 112] width 19 height 19
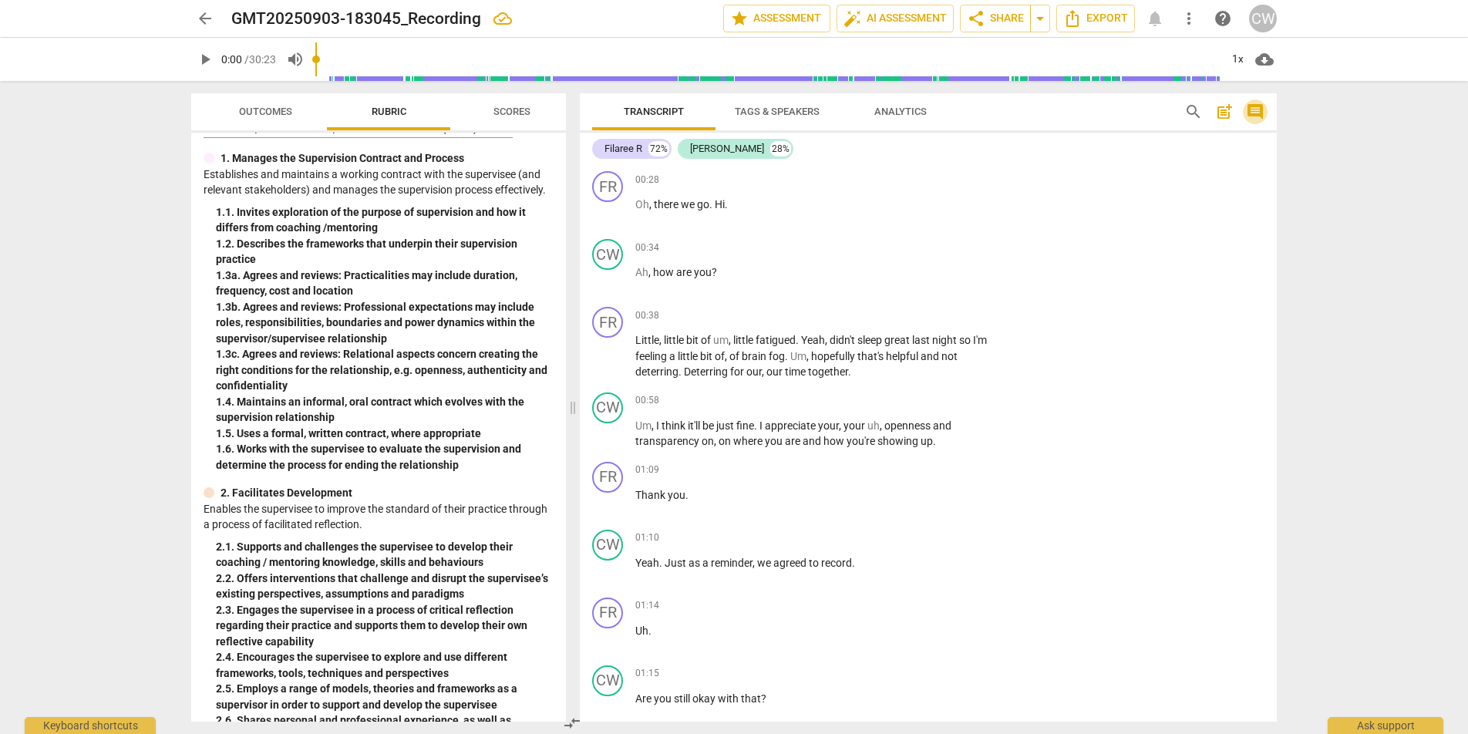
click at [1257, 112] on span "comment" at bounding box center [1255, 112] width 19 height 19
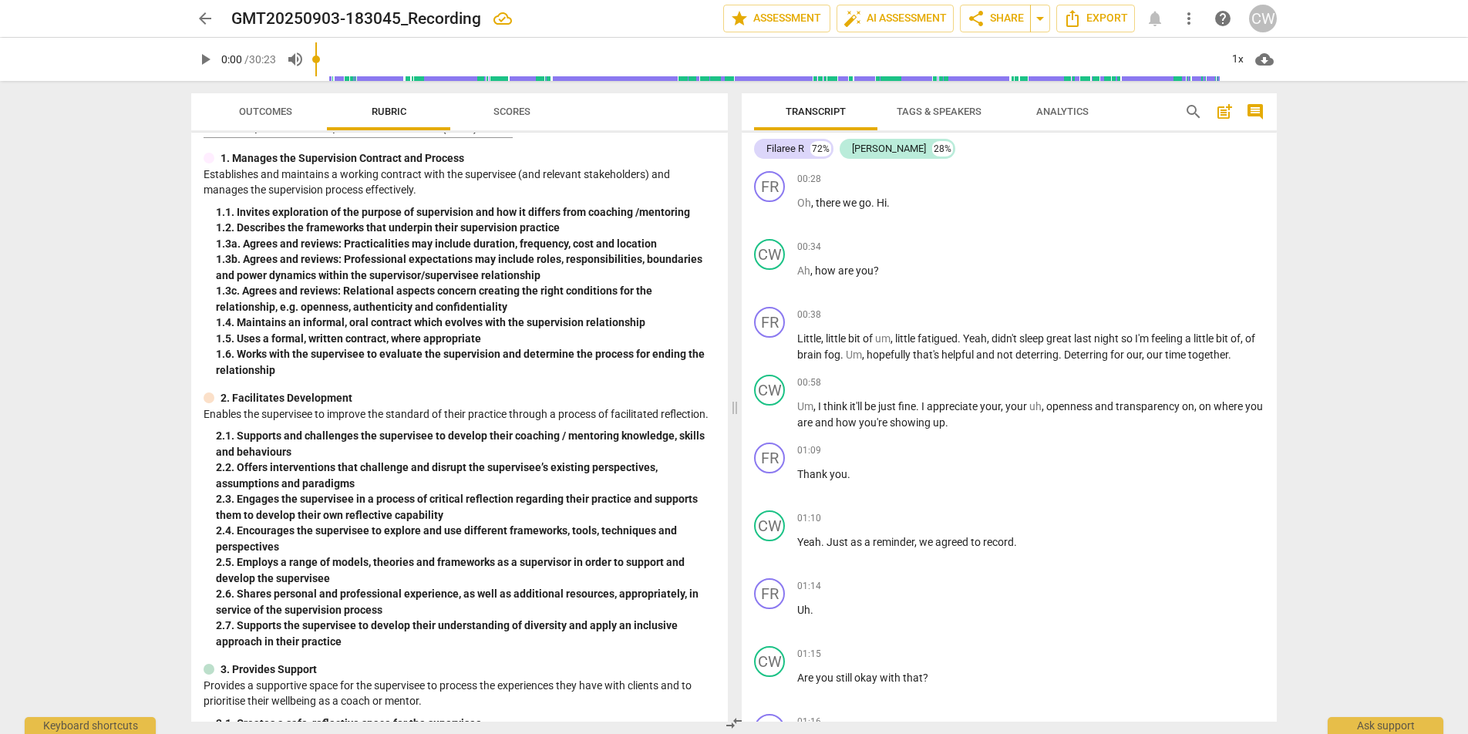
click at [1216, 114] on span "post_add" at bounding box center [1224, 112] width 19 height 19
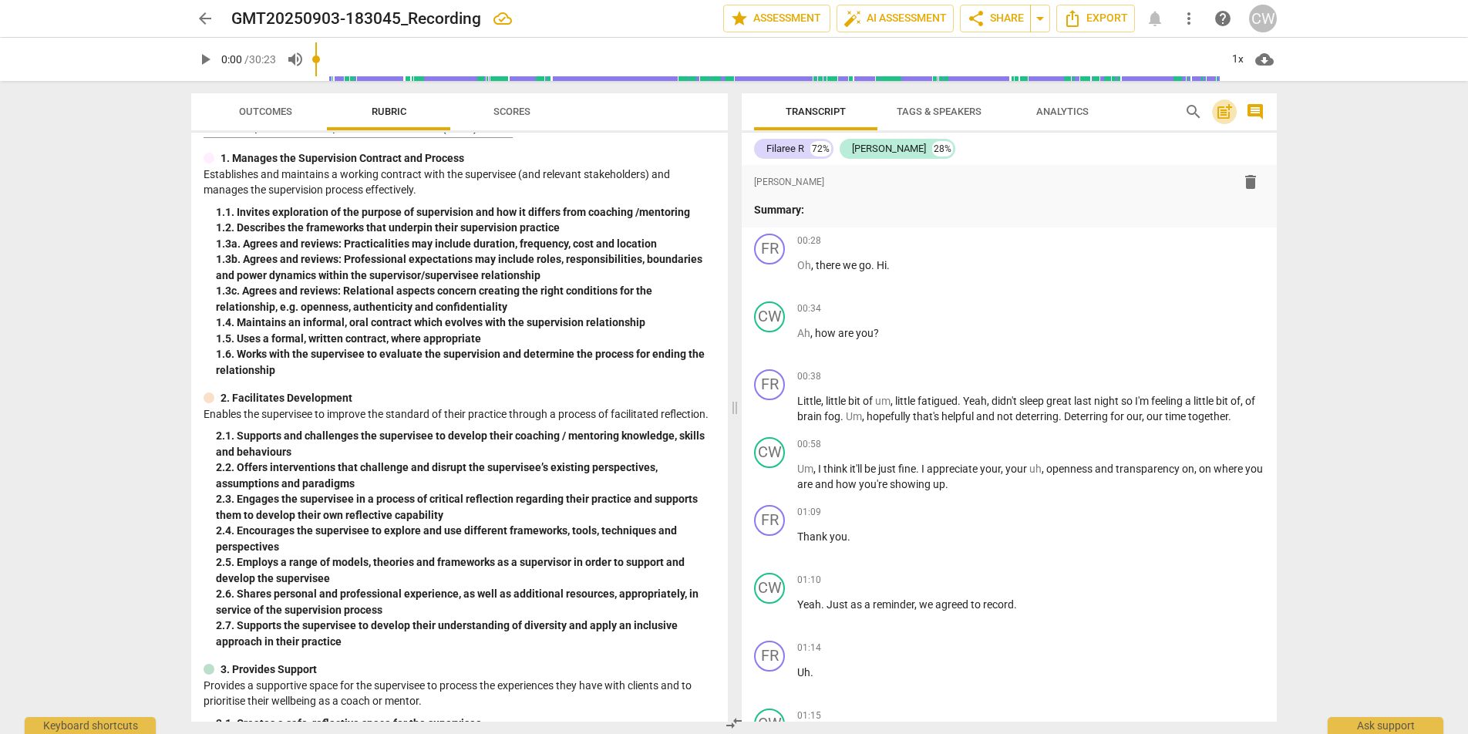
click at [1218, 115] on span "post_add" at bounding box center [1224, 112] width 19 height 19
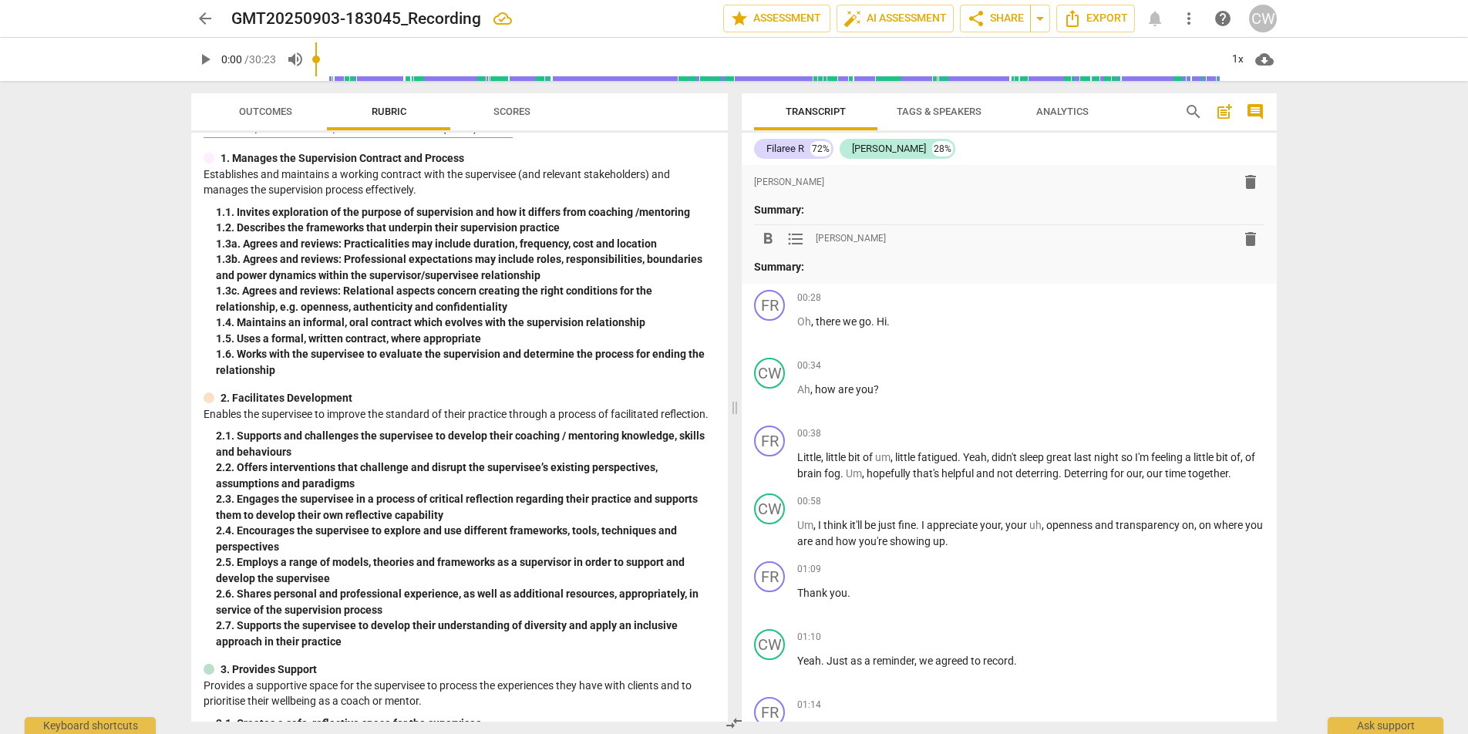
click at [1218, 117] on span "post_add" at bounding box center [1224, 112] width 19 height 19
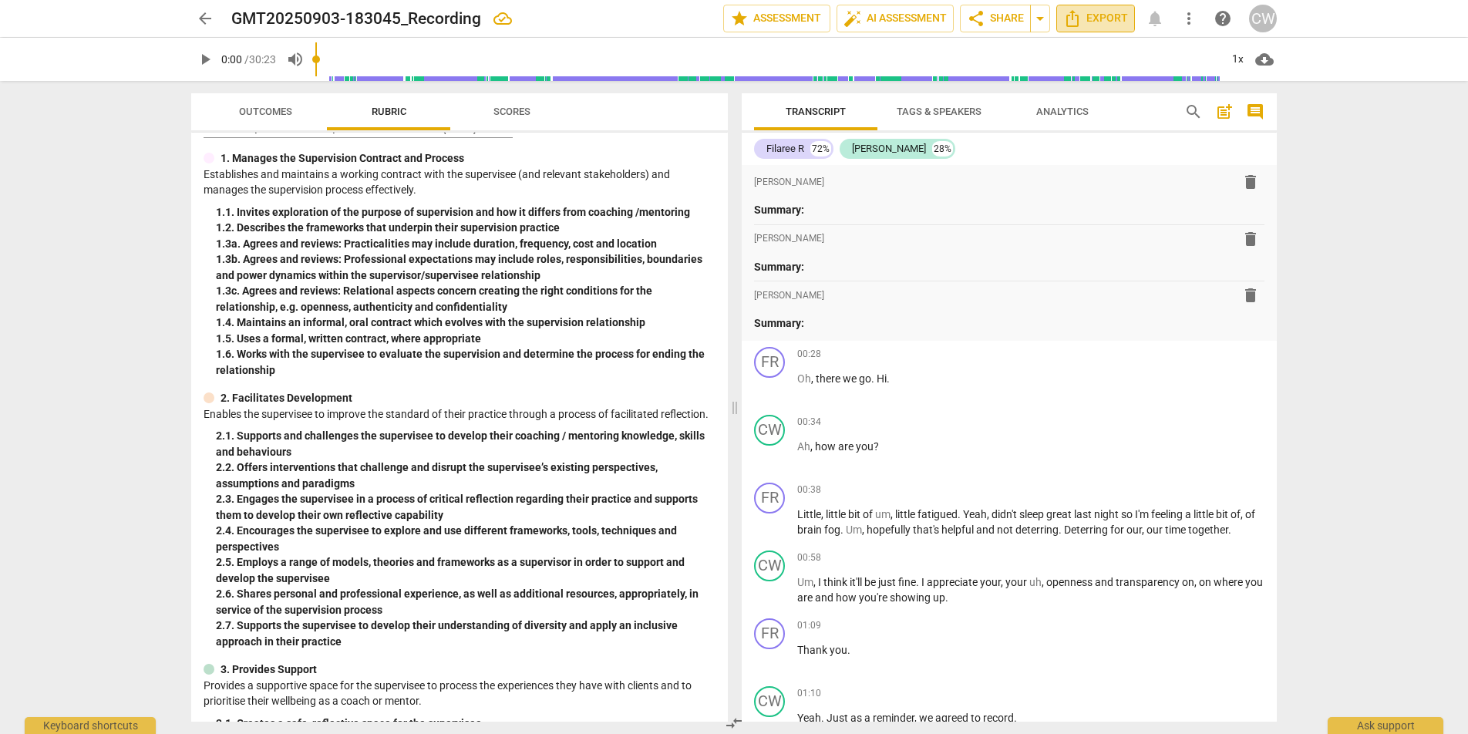
click at [1107, 14] on span "Export" at bounding box center [1095, 18] width 65 height 19
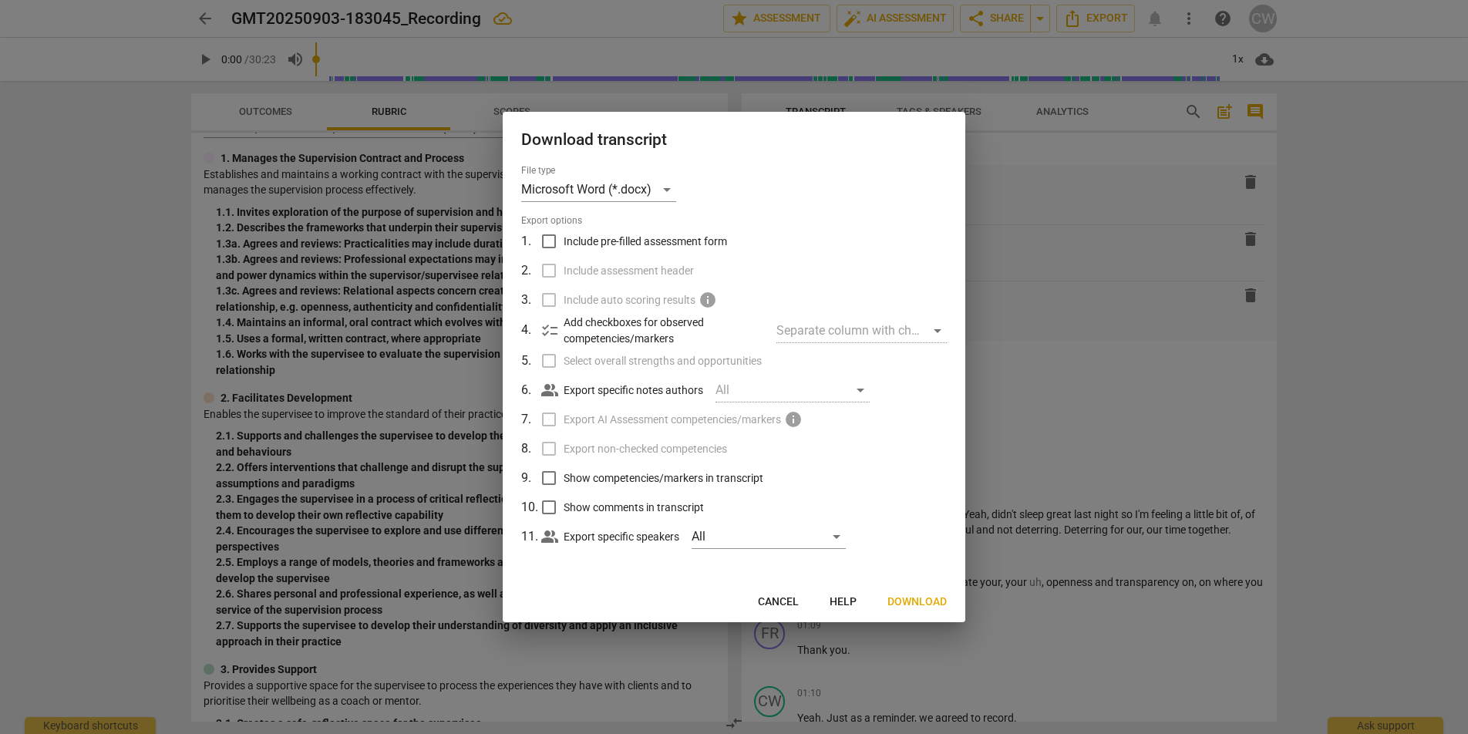
click at [553, 245] on input "Include pre-filled assessment form" at bounding box center [548, 241] width 29 height 29
checkbox input "true"
click at [553, 272] on input "Include assessment header" at bounding box center [548, 270] width 29 height 29
checkbox input "true"
click at [548, 303] on label "Include auto scoring results info" at bounding box center [732, 299] width 404 height 29
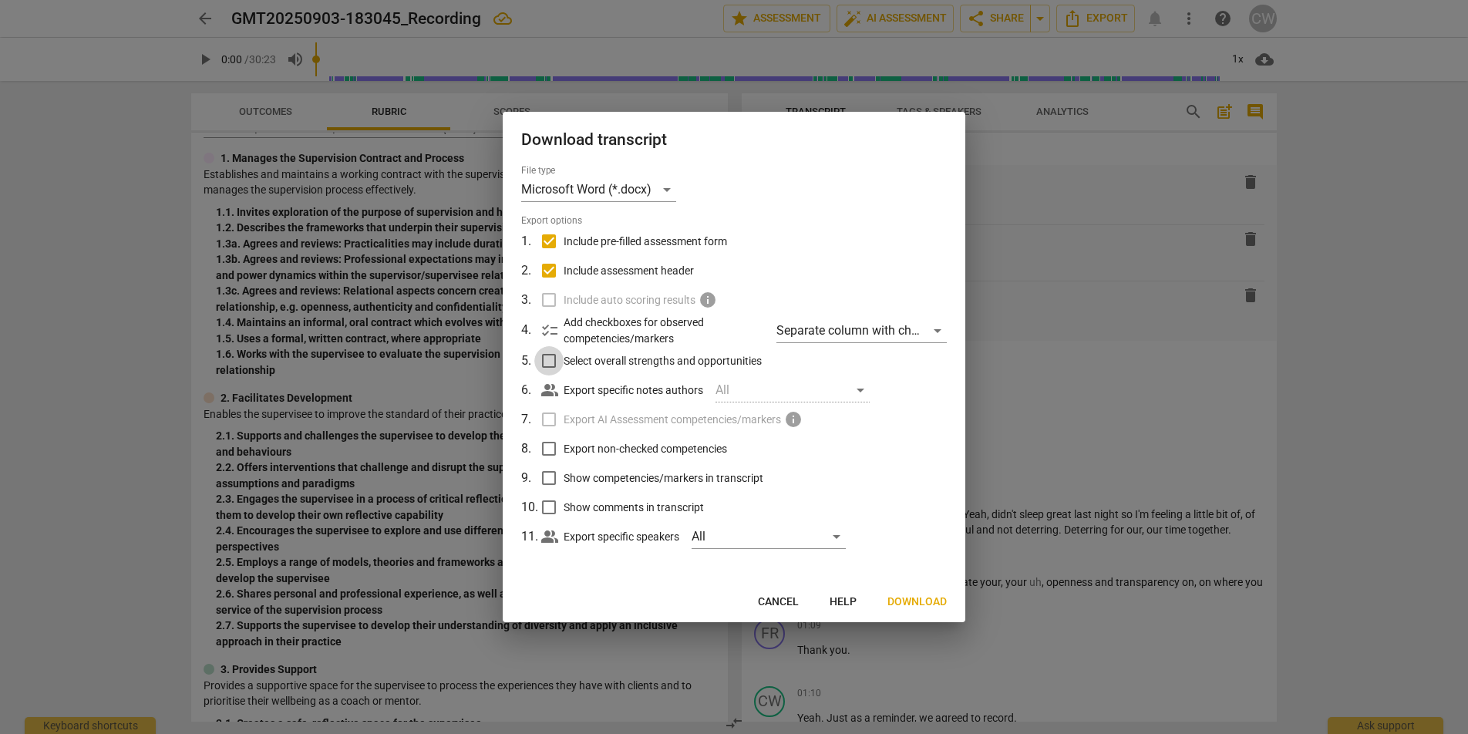
click at [548, 366] on input "Select overall strengths and opportunities" at bounding box center [548, 360] width 29 height 29
checkbox input "true"
click at [843, 338] on div "Separate column with check marks" at bounding box center [861, 330] width 170 height 25
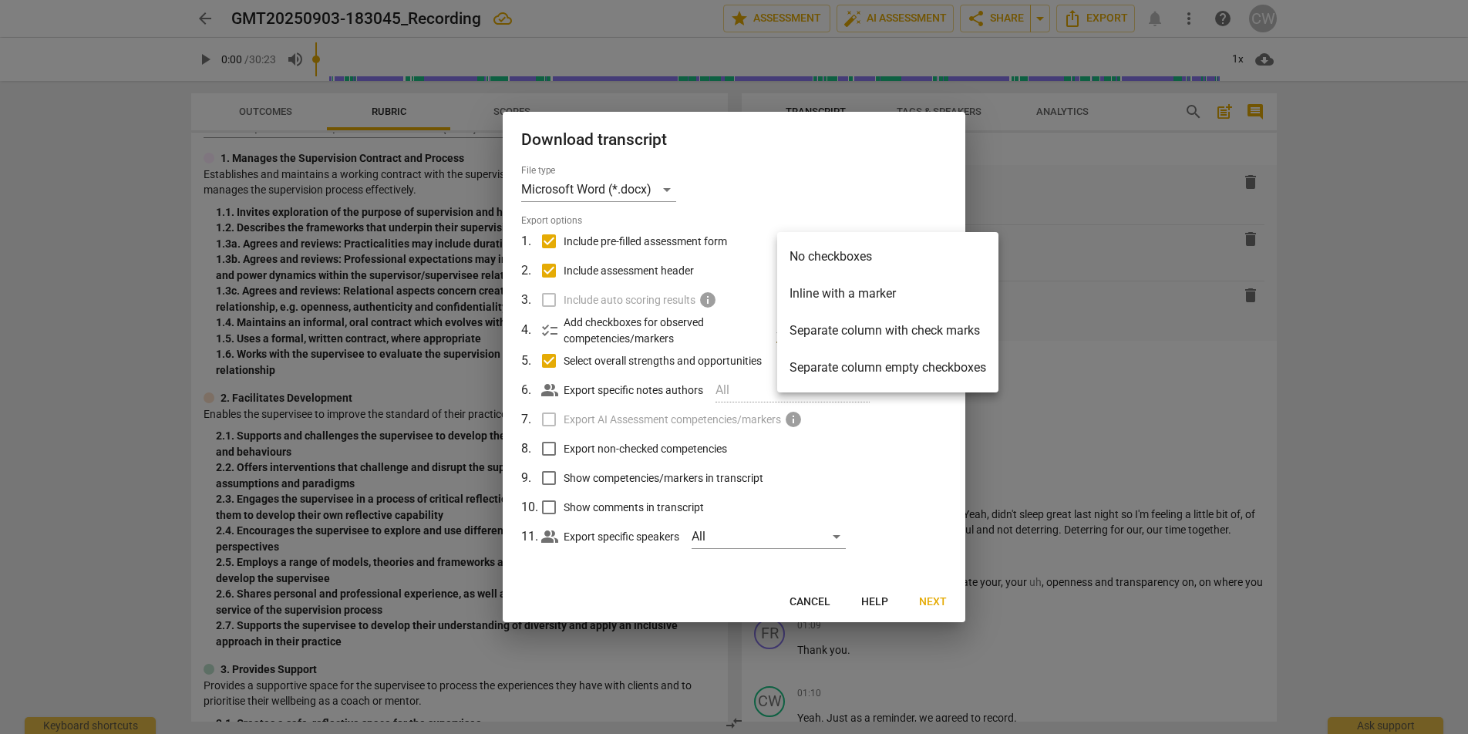
click at [843, 337] on li "Separate column with check marks" at bounding box center [887, 330] width 221 height 37
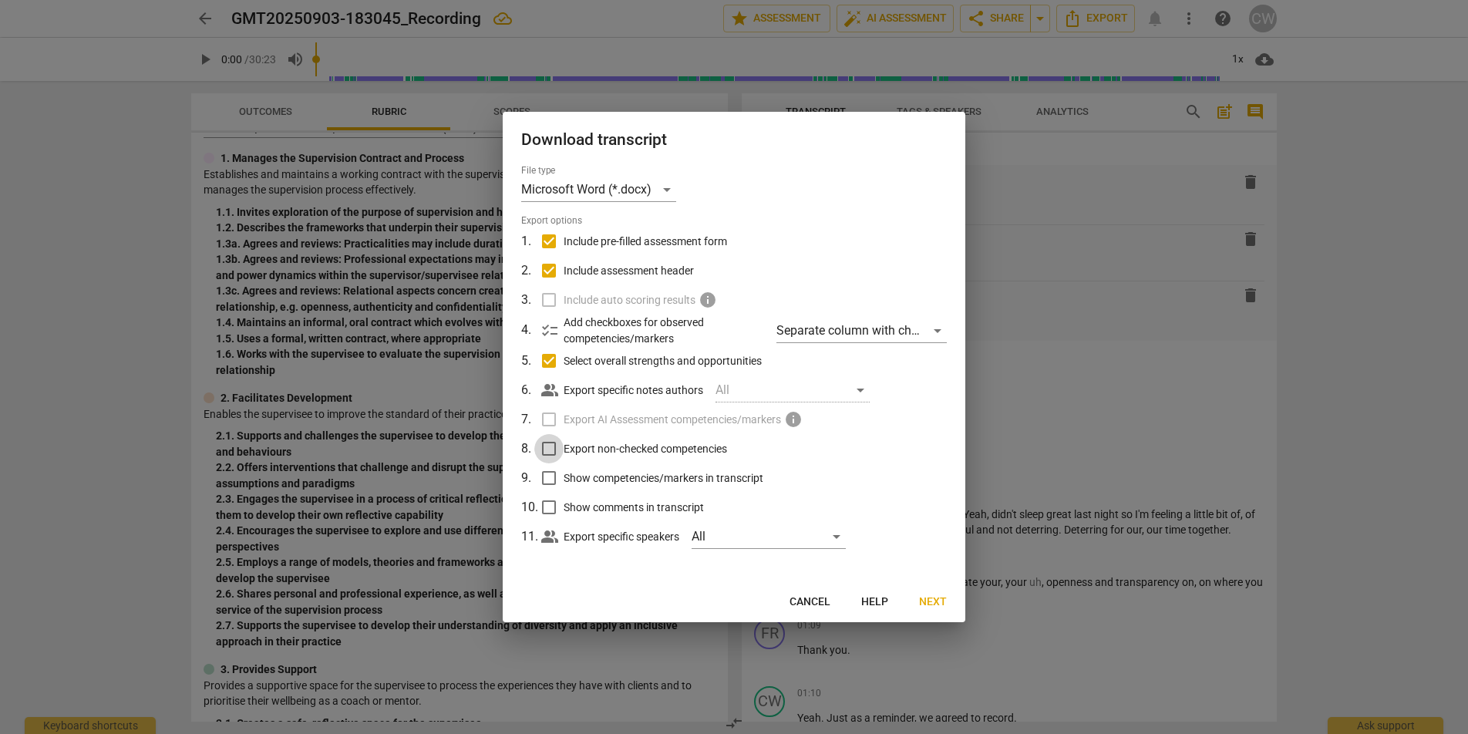
click at [549, 446] on input "Export non-checked competencies" at bounding box center [548, 448] width 29 height 29
checkbox input "true"
click at [548, 474] on input "Show competencies/markers in transcript" at bounding box center [548, 477] width 29 height 29
checkbox input "true"
click at [544, 507] on input "Show comments in transcript" at bounding box center [548, 507] width 29 height 29
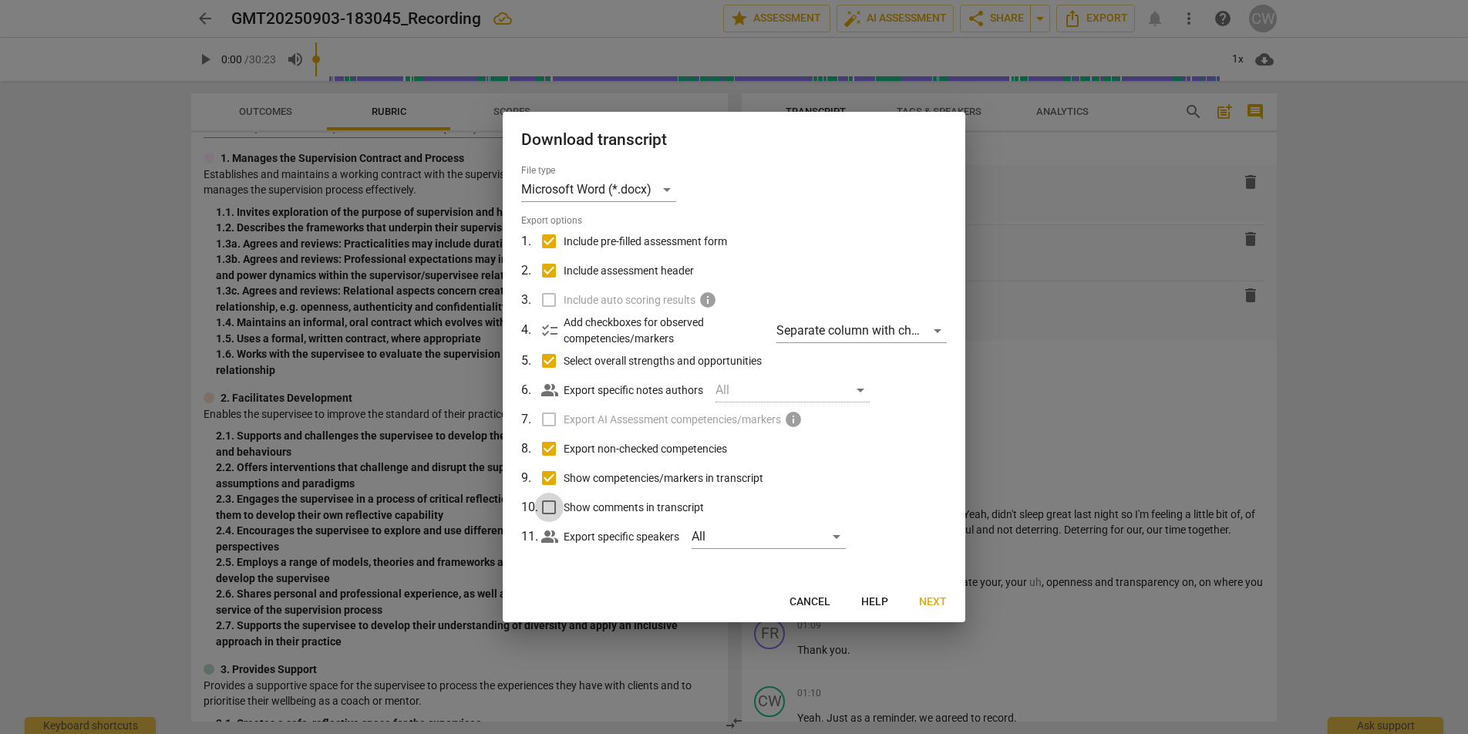
checkbox input "true"
click at [565, 543] on p "Export specific speakers" at bounding box center [621, 537] width 116 height 16
click at [701, 540] on div "All" at bounding box center [768, 536] width 154 height 25
click at [701, 540] on input "checkbox" at bounding box center [717, 536] width 37 height 37
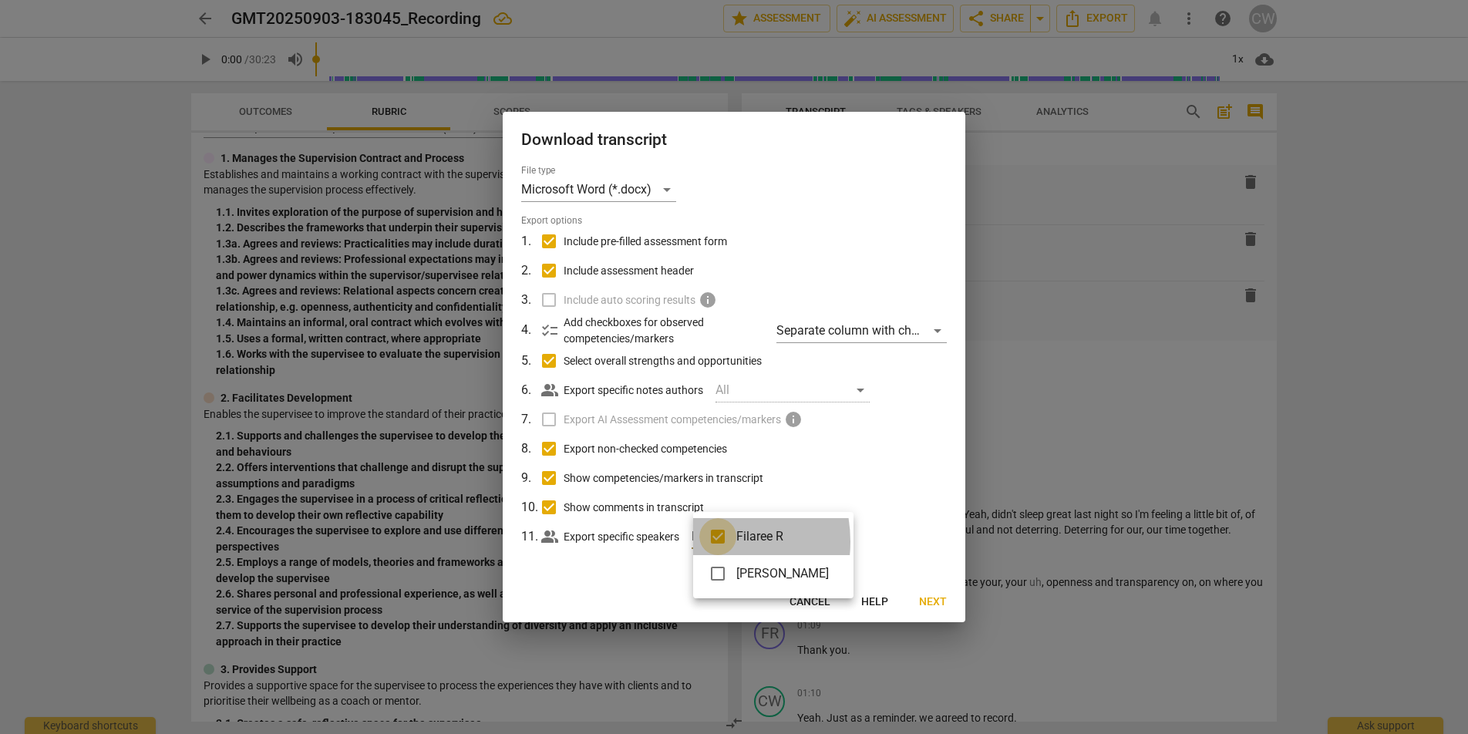
click at [701, 541] on input "checkbox" at bounding box center [717, 536] width 37 height 37
checkbox input "false"
click at [634, 575] on div at bounding box center [734, 367] width 1468 height 734
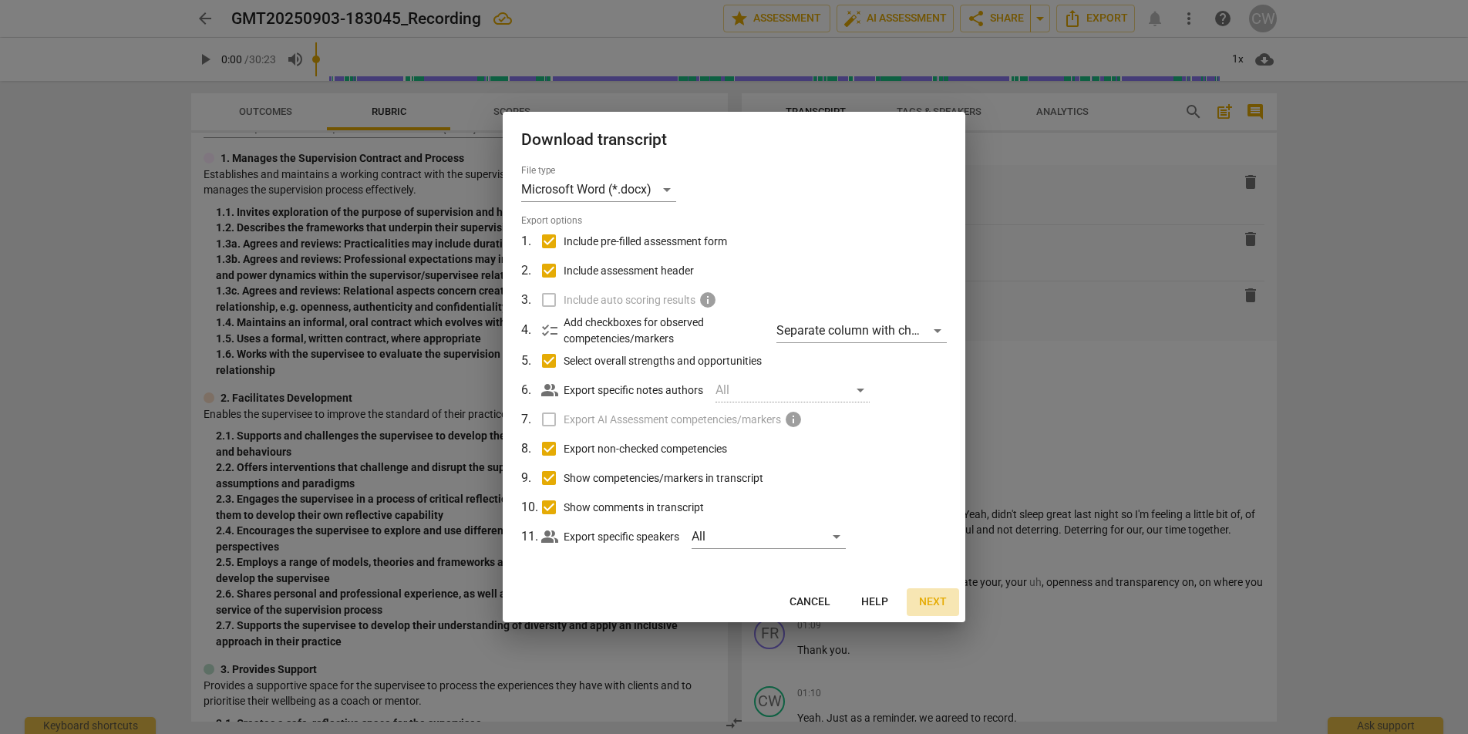
click at [933, 600] on span "Next" at bounding box center [933, 601] width 28 height 15
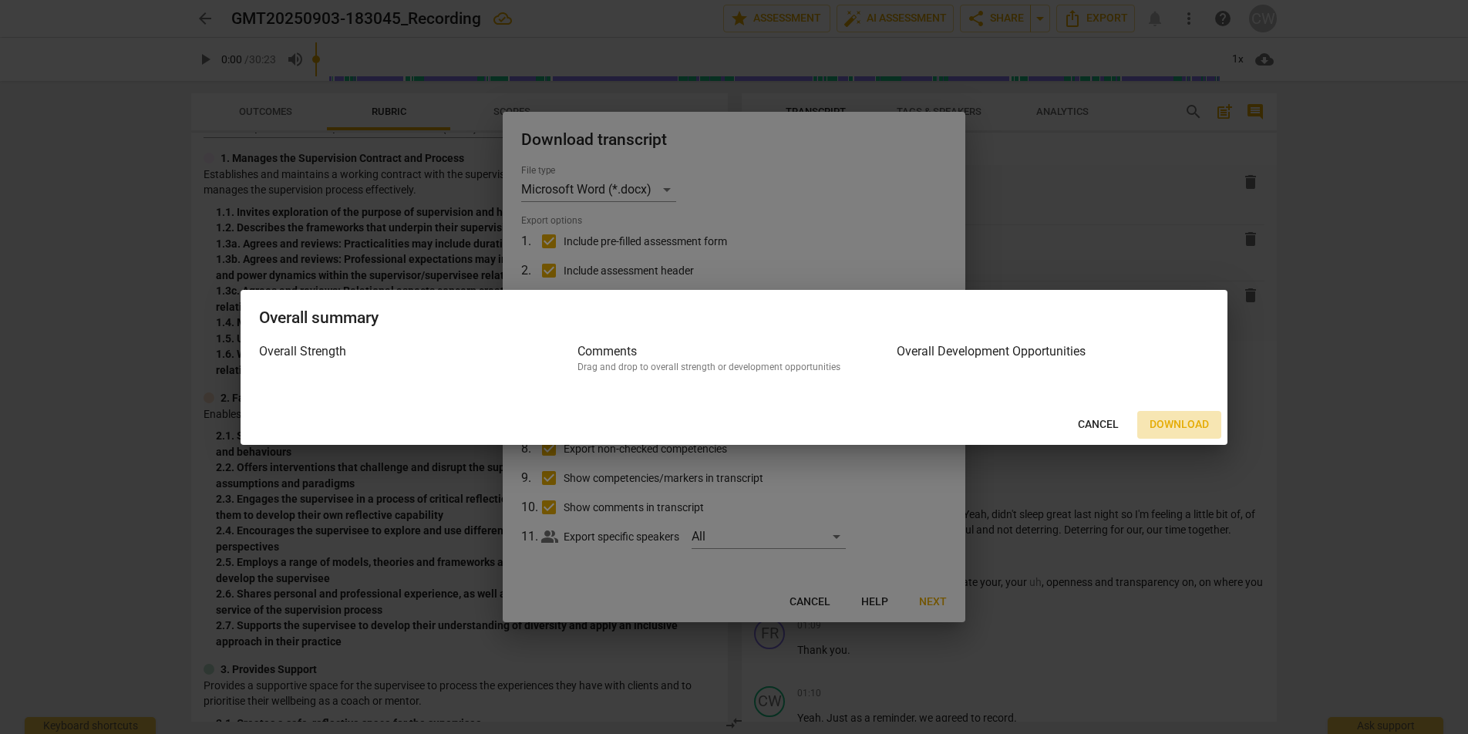
click at [1188, 431] on span "Download" at bounding box center [1178, 424] width 59 height 15
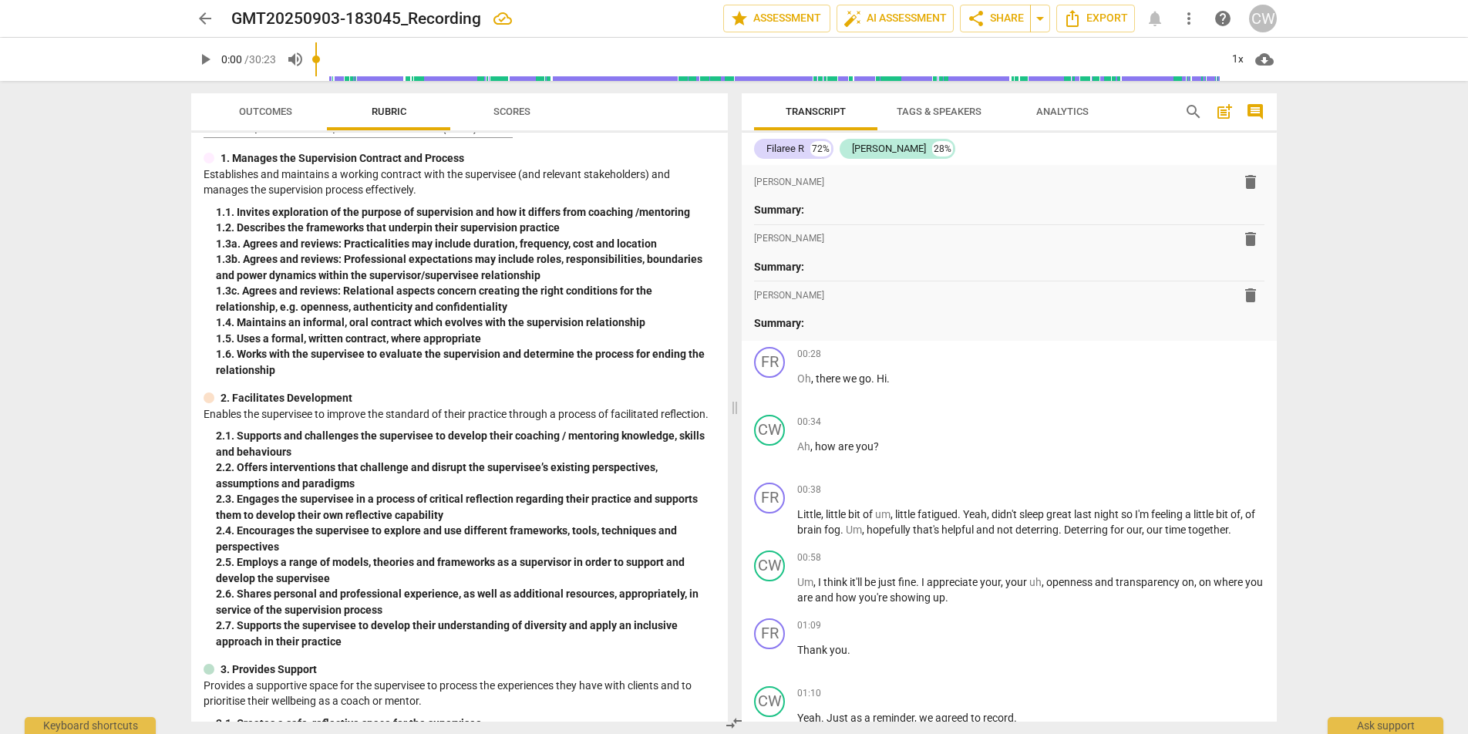
scroll to position [29, 0]
click at [819, 109] on span "Transcript" at bounding box center [815, 112] width 60 height 12
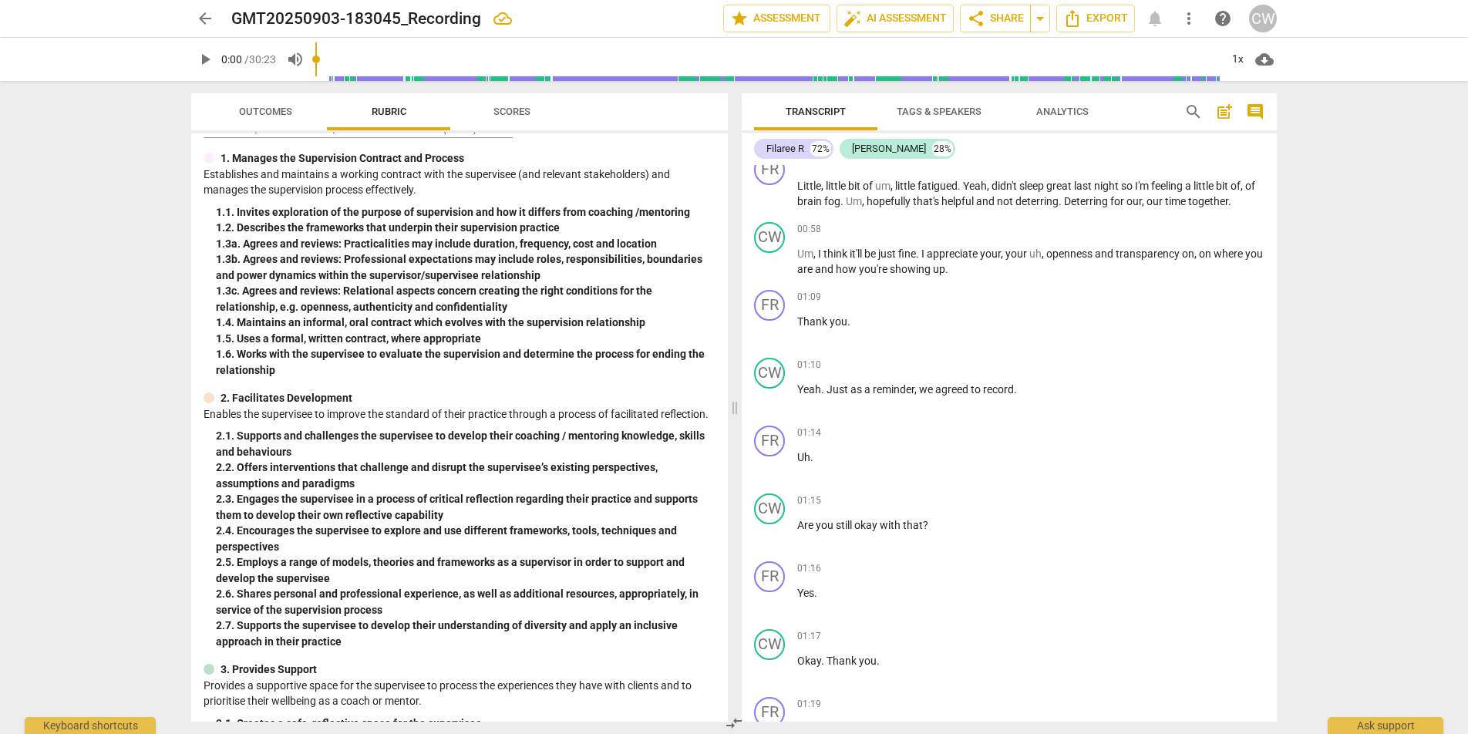
scroll to position [0, 0]
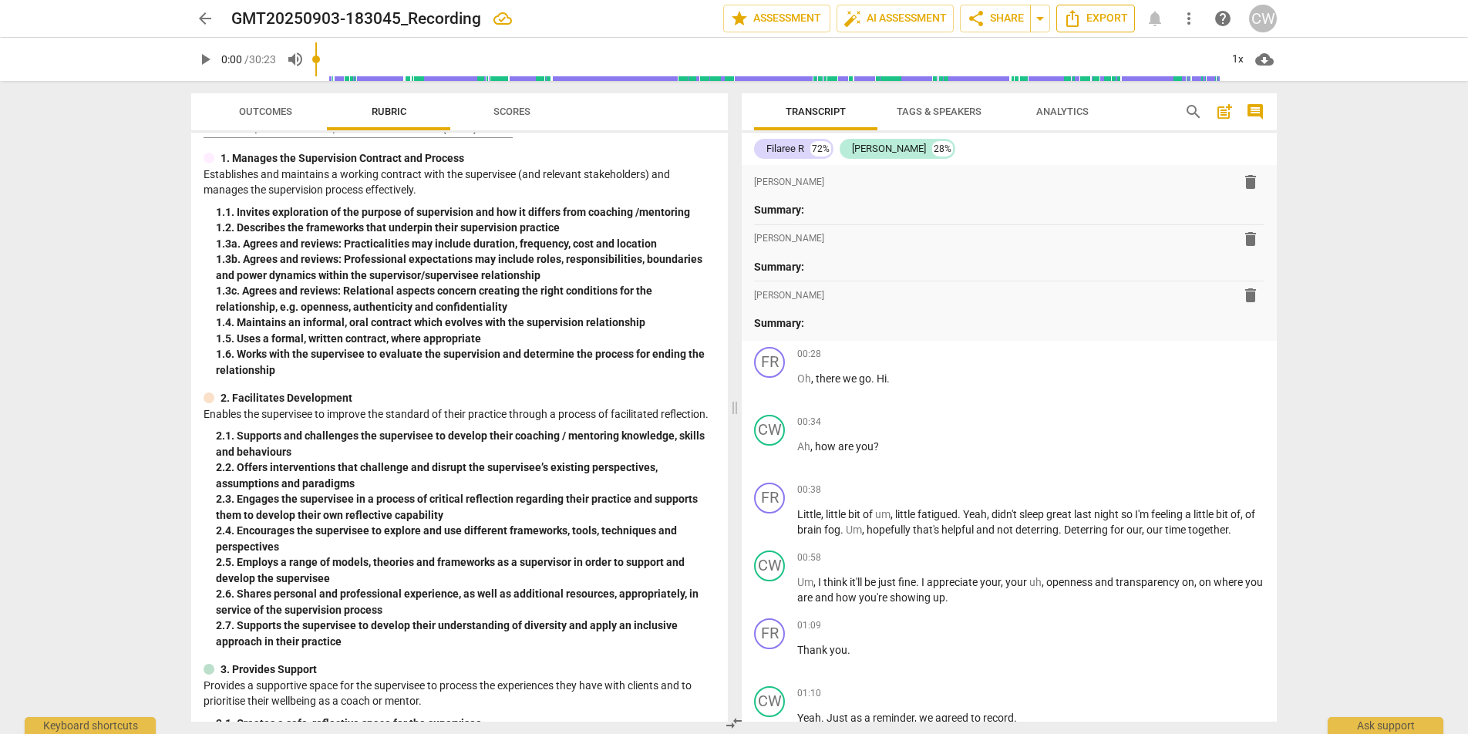
click at [1095, 15] on span "Export" at bounding box center [1095, 18] width 65 height 19
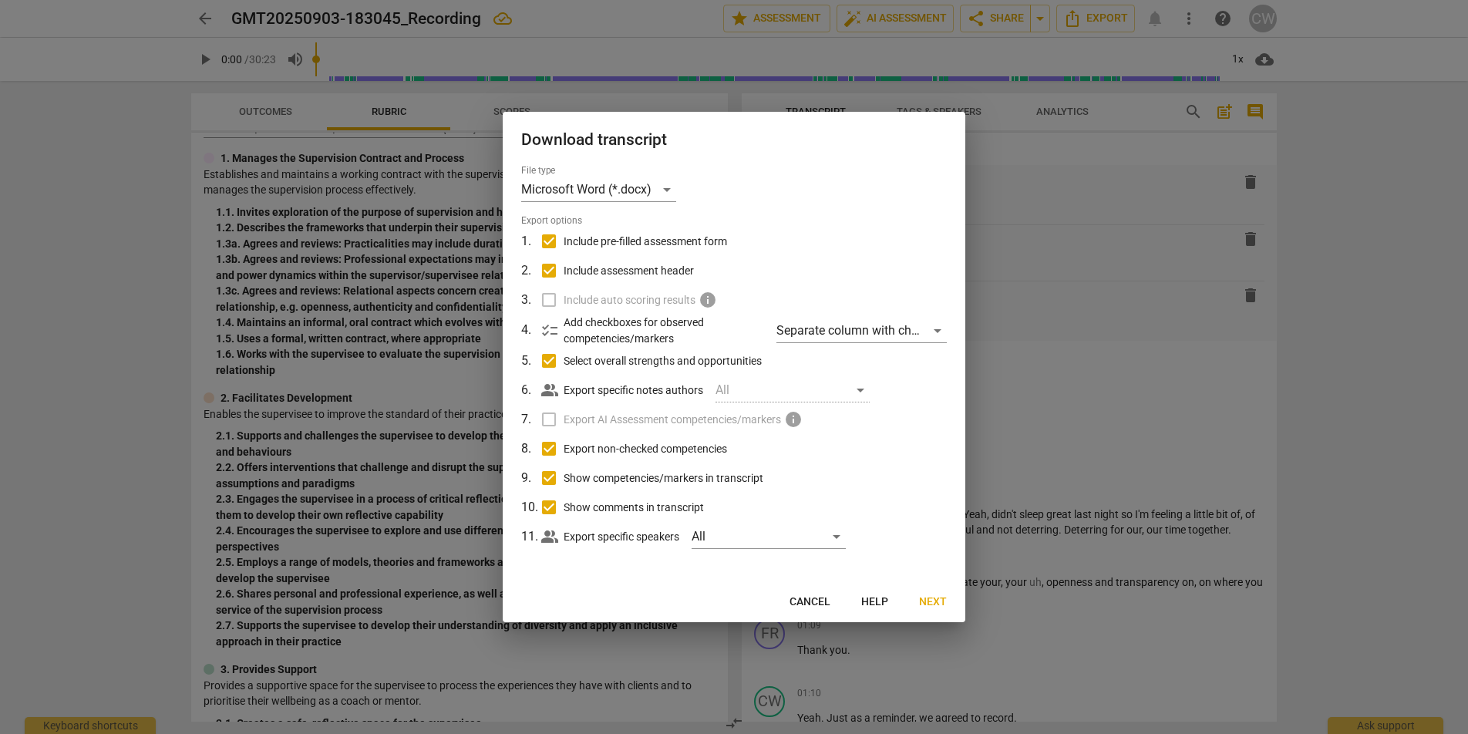
click at [550, 240] on input "Include pre-filled assessment form" at bounding box center [548, 241] width 29 height 29
checkbox input "false"
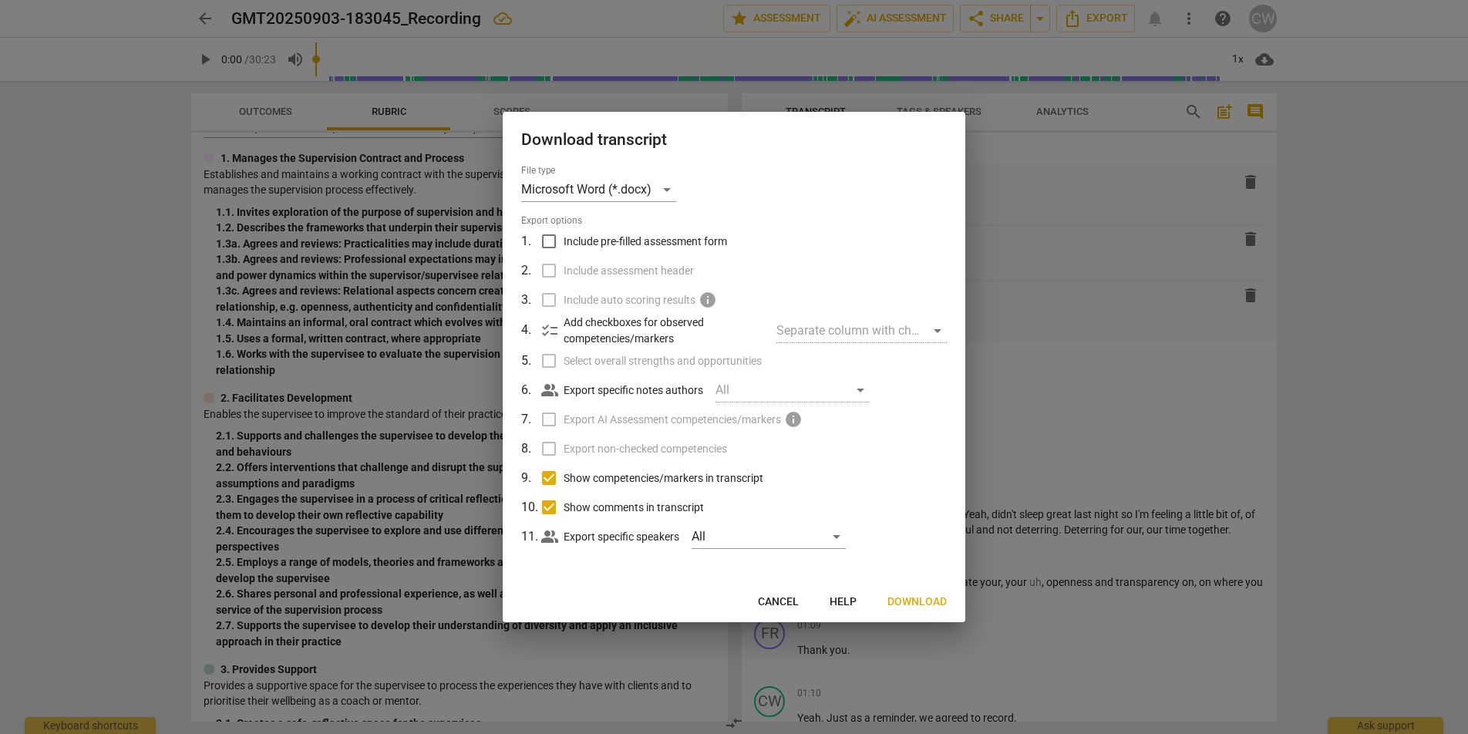
click at [543, 481] on input "Show competencies/markers in transcript" at bounding box center [548, 477] width 29 height 29
checkbox input "false"
click at [549, 519] on input "Show comments in transcript" at bounding box center [548, 507] width 29 height 29
checkbox input "false"
click at [920, 604] on span "Download" at bounding box center [916, 601] width 59 height 15
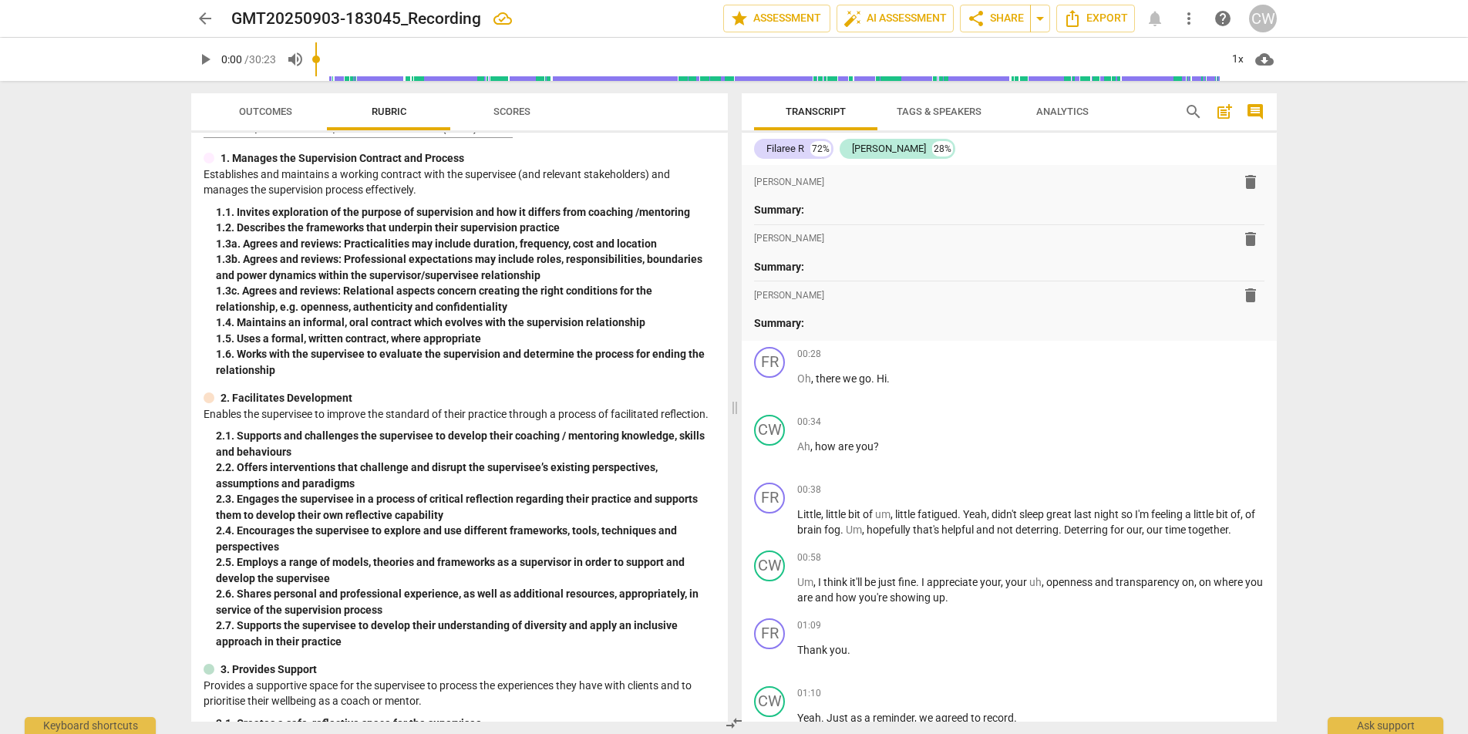
click at [1390, 286] on div "arrow_back GMT20250903-183045_Recording edit star Assessment auto_fix_high AI A…" at bounding box center [734, 367] width 1468 height 734
